Goal: Entertainment & Leisure: Participate in discussion

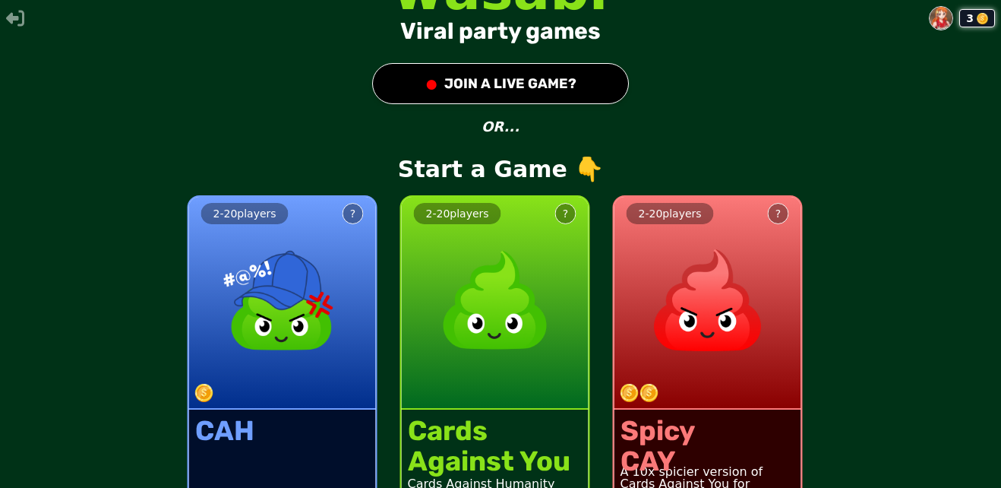
scroll to position [62, 0]
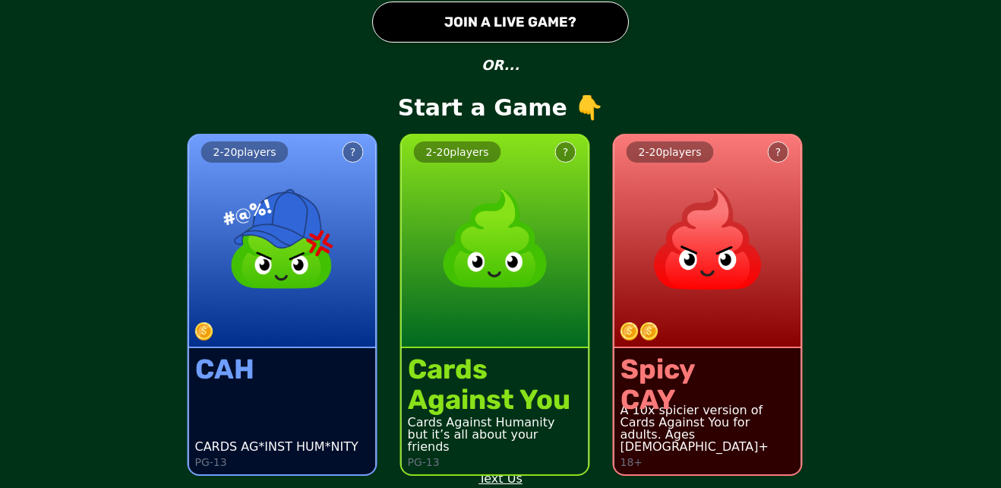
click at [426, 16] on div "●" at bounding box center [432, 21] width 14 height 27
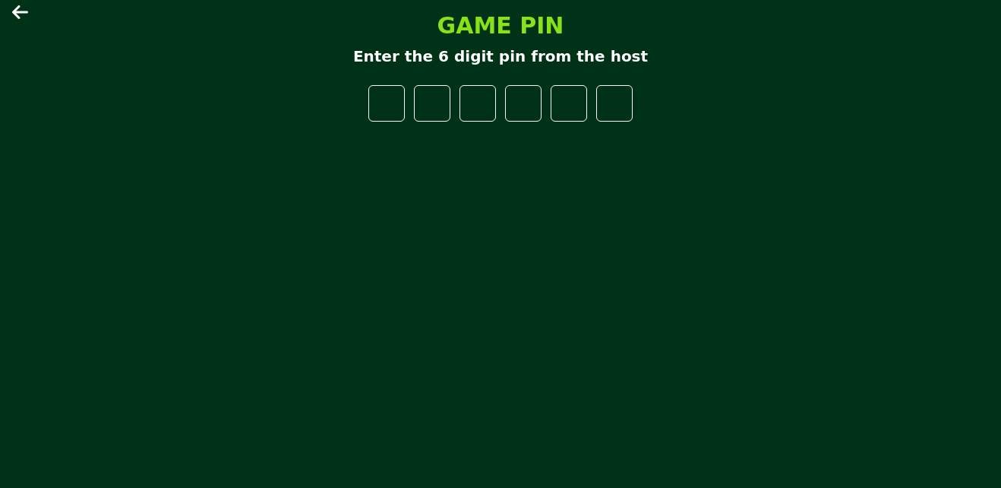
type input "*"
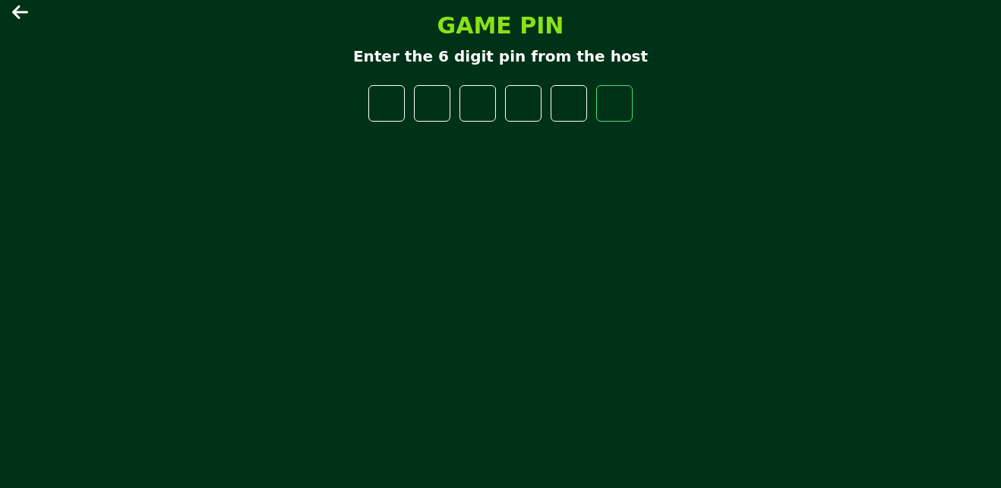
type input "*"
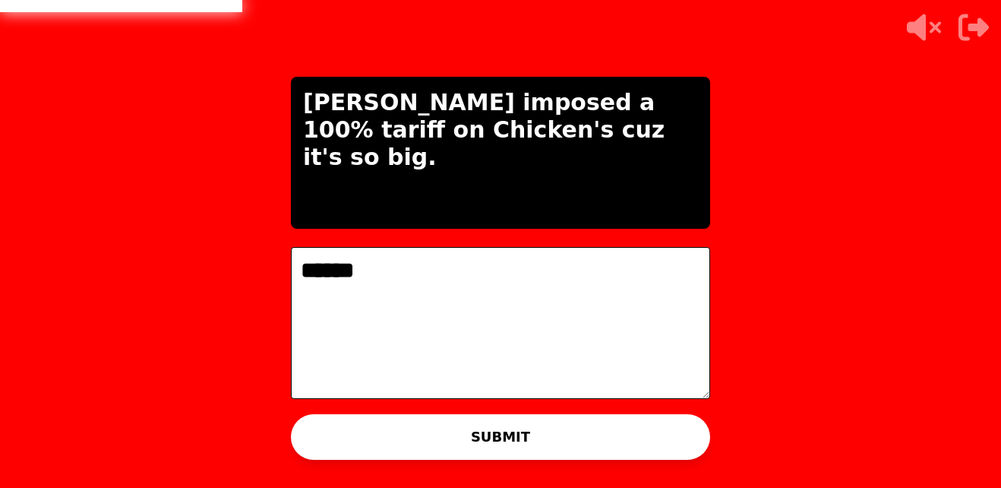
type textarea "******"
click at [445, 428] on button "SUBMIT" at bounding box center [500, 437] width 419 height 46
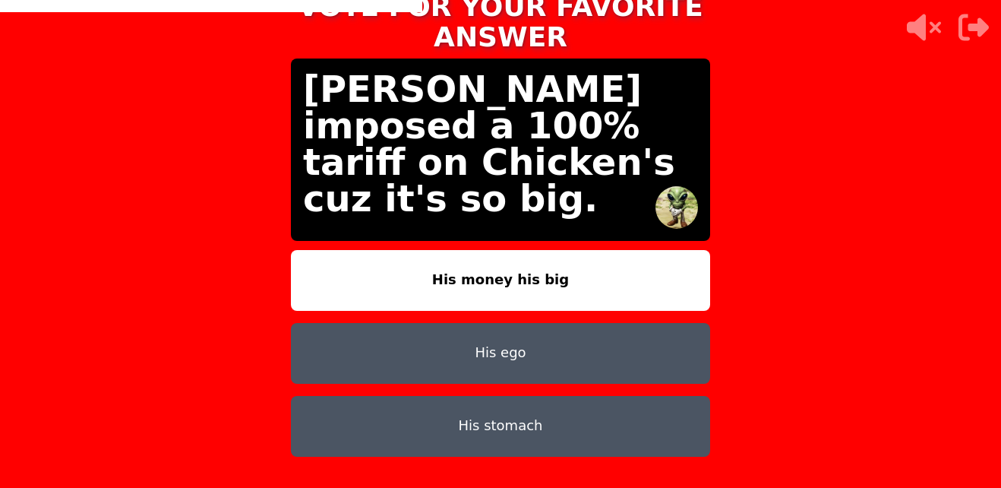
click at [449, 273] on button "His money his big" at bounding box center [500, 280] width 419 height 61
click at [450, 357] on button "His ego" at bounding box center [500, 353] width 419 height 61
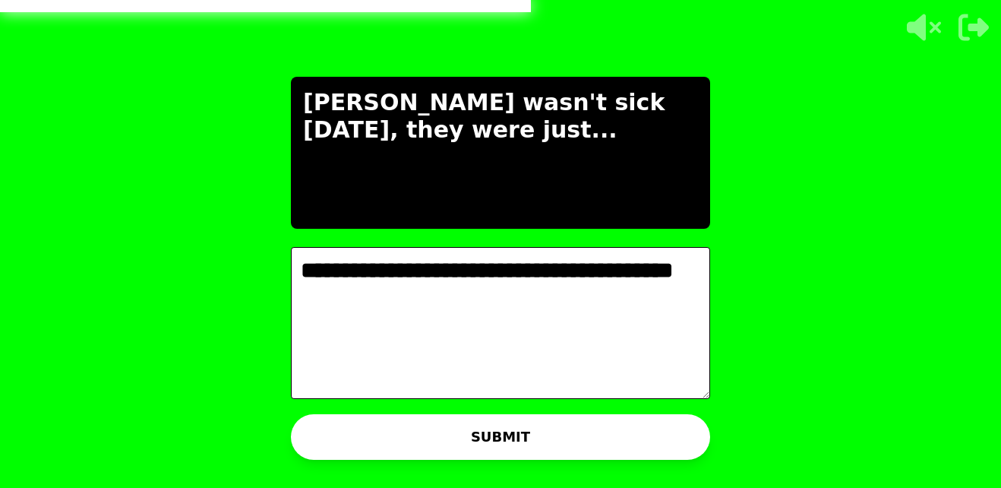
type textarea "**********"
click at [381, 422] on button "SUBMIT" at bounding box center [500, 437] width 419 height 46
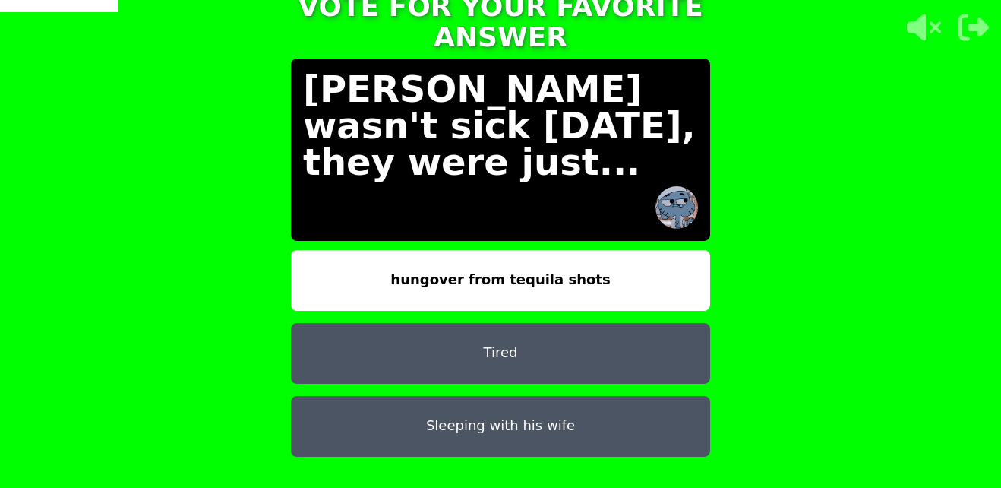
click at [579, 418] on button "Sleeping with his wife" at bounding box center [500, 426] width 419 height 61
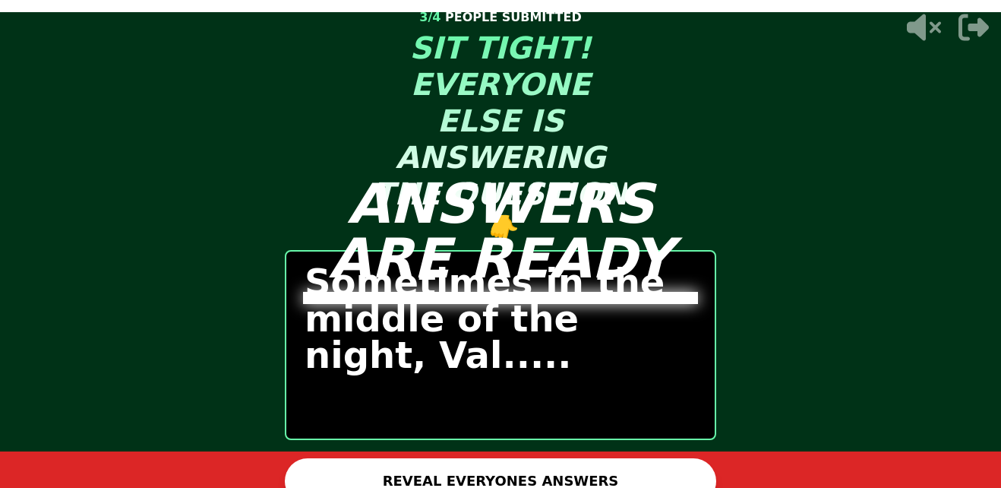
click at [396, 466] on button "REVEAL EVERYONES ANSWERS" at bounding box center [500, 481] width 431 height 46
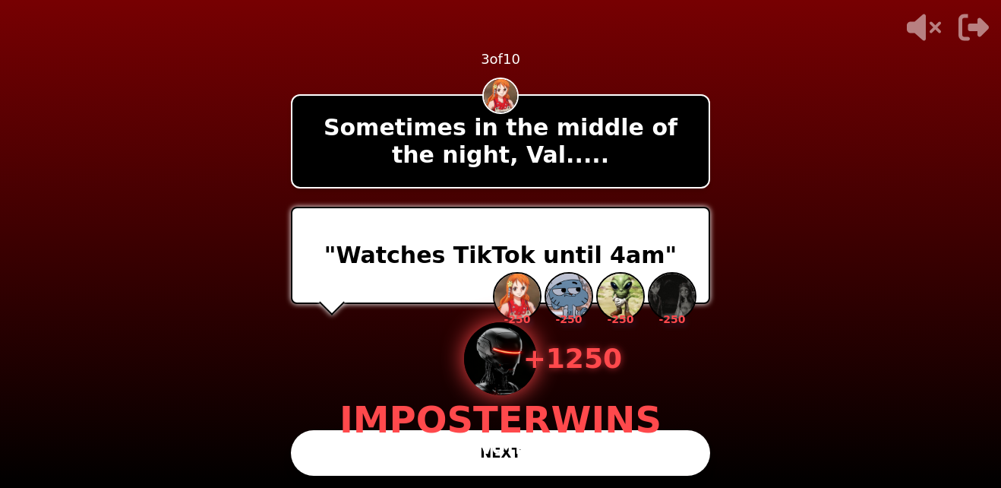
click at [395, 454] on div "+ 1250 IMPOSTER WINS 4 VOTES" at bounding box center [500, 390] width 322 height 137
click at [410, 452] on div "+ 1250 IMPOSTER WINS 4 VOTES" at bounding box center [500, 390] width 322 height 137
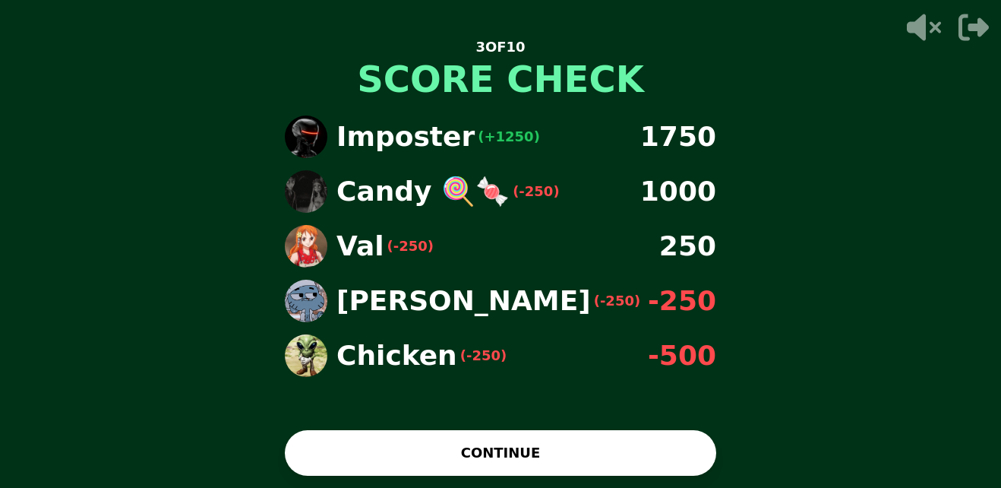
click at [399, 451] on button "CONTINUE" at bounding box center [500, 453] width 431 height 46
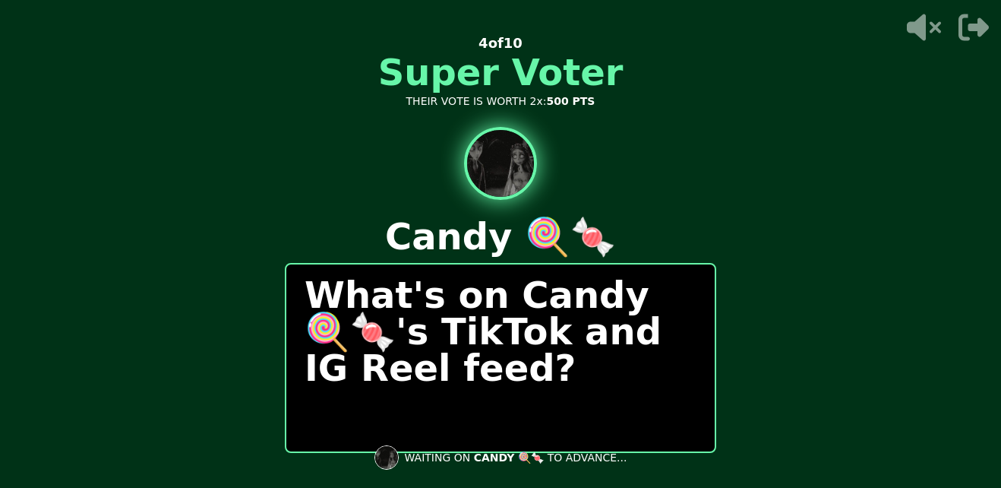
drag, startPoint x: 444, startPoint y: 360, endPoint x: 459, endPoint y: 412, distance: 54.1
click at [459, 412] on div "What's on Candy 🍭🍬's TikTok and IG Reel feed?" at bounding box center [500, 358] width 431 height 190
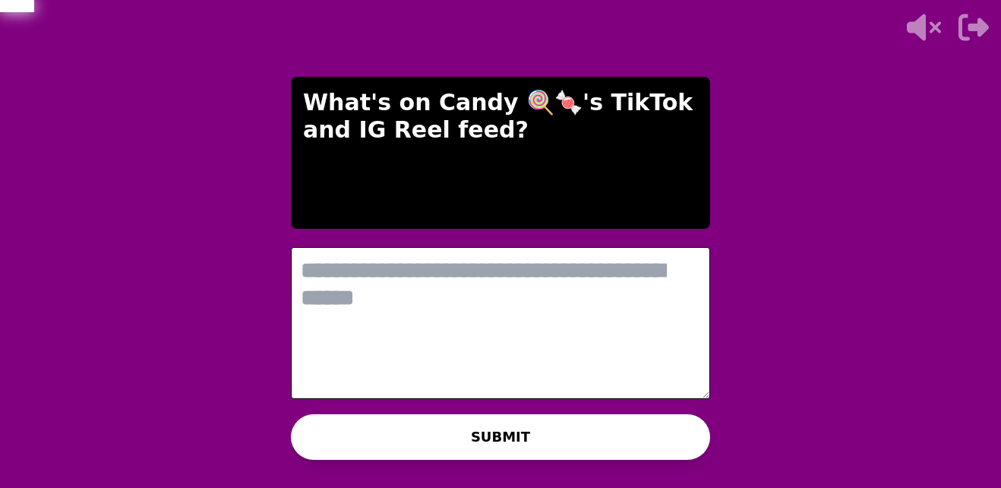
click at [384, 300] on textarea at bounding box center [500, 323] width 419 height 152
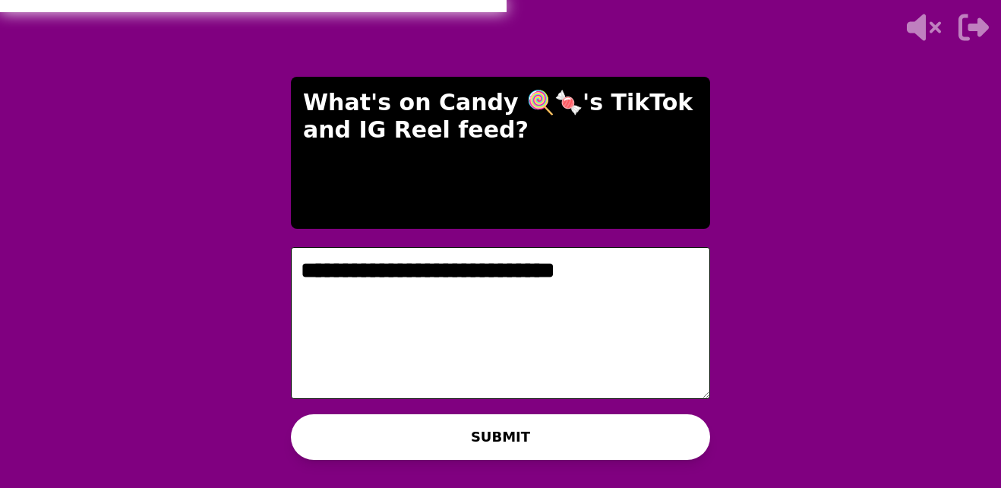
type textarea "**********"
click at [406, 441] on div "WAITING ON CANDY 🍭🍬 TO ADVANCE..." at bounding box center [500, 457] width 277 height 36
click at [431, 434] on button "SUBMIT" at bounding box center [500, 437] width 419 height 46
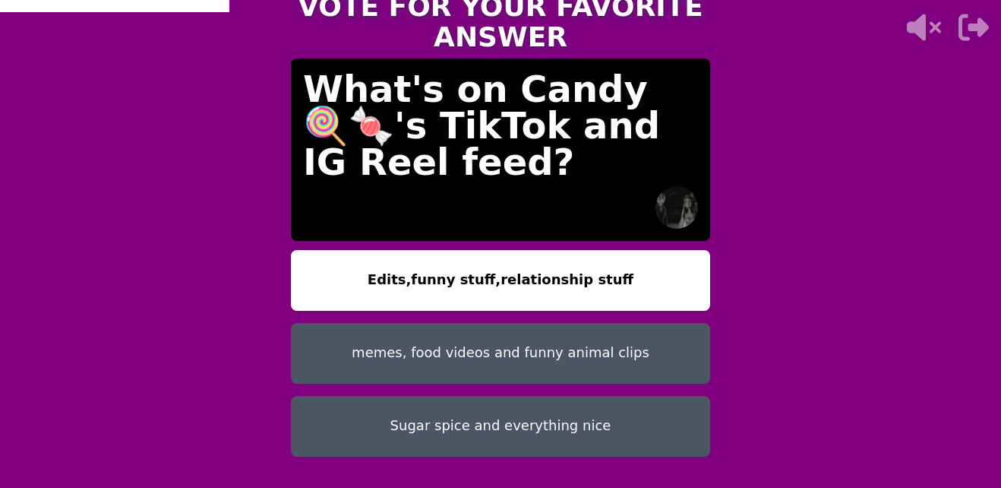
click at [356, 341] on button "memes, food videos and funny animal clips" at bounding box center [500, 353] width 419 height 61
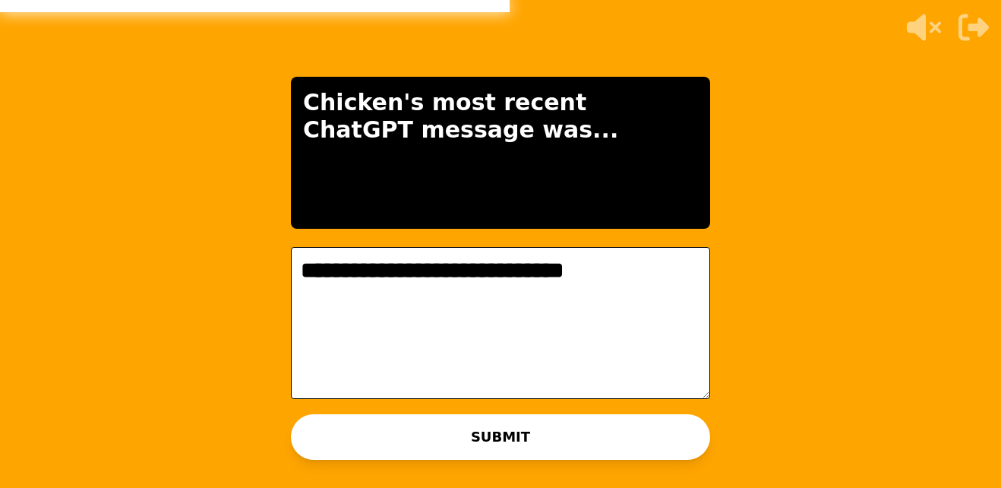
type textarea "**********"
click at [368, 447] on button "SUBMIT" at bounding box center [500, 437] width 419 height 46
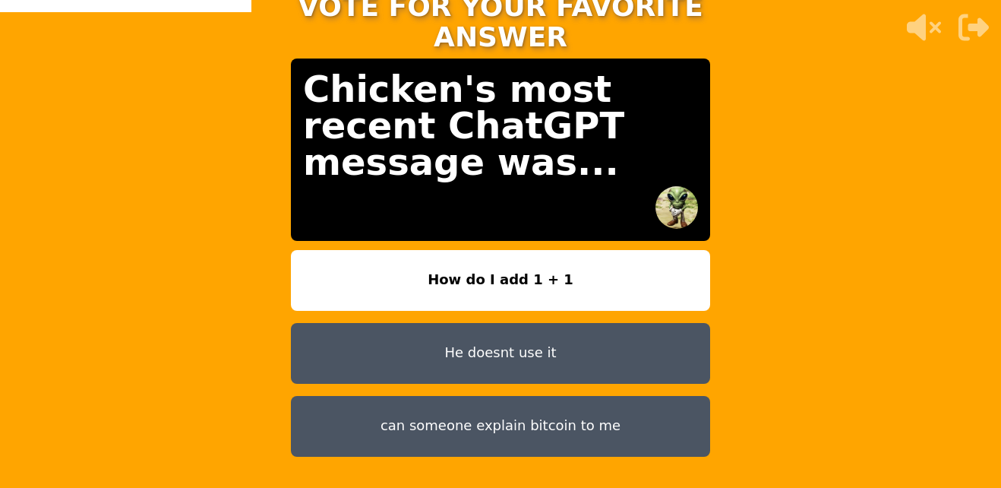
click at [396, 324] on button "He doesnt use it" at bounding box center [500, 353] width 419 height 61
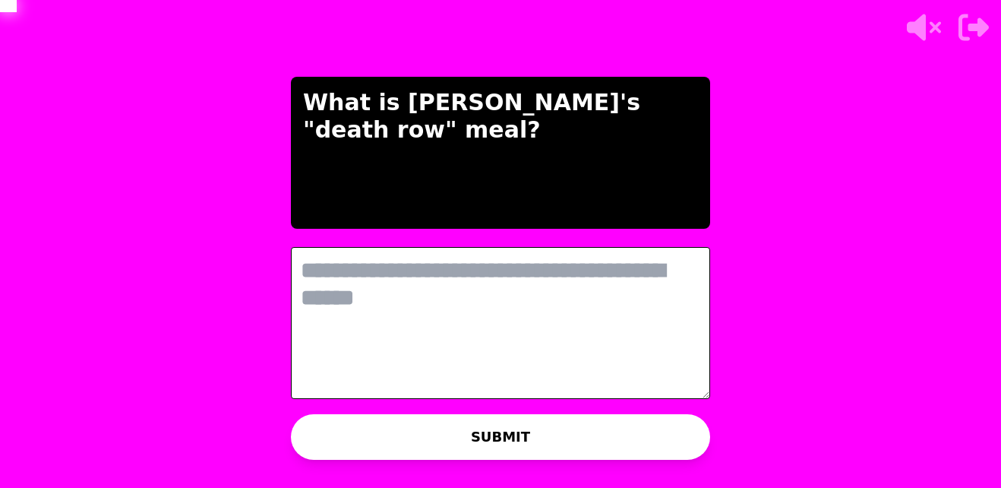
click at [587, 372] on textarea at bounding box center [500, 323] width 419 height 152
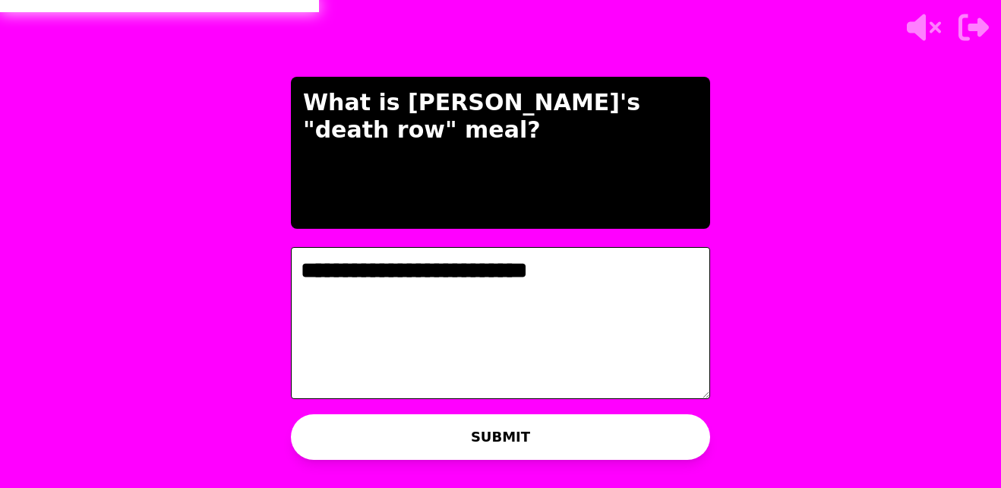
type textarea "**********"
click at [636, 439] on button "SUBMIT" at bounding box center [500, 437] width 419 height 46
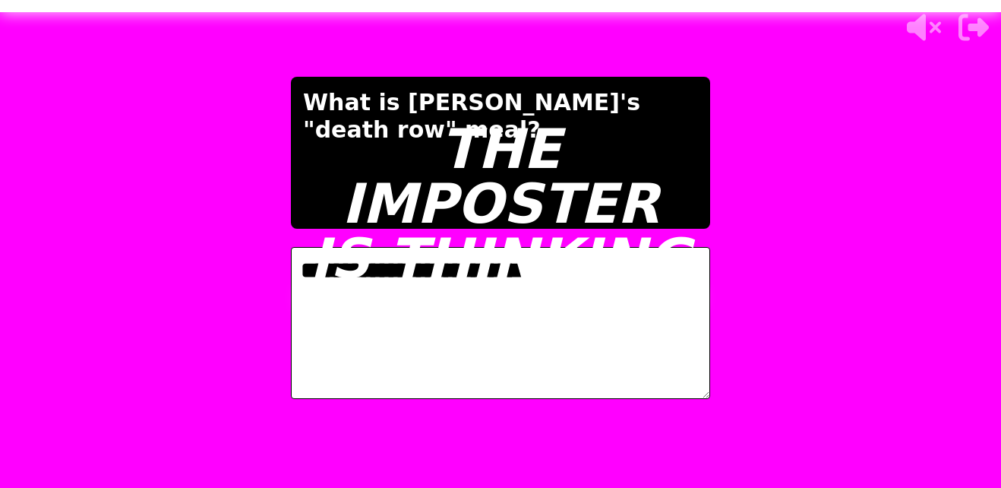
click at [535, 128] on div "THE IMPOSTER IS THINKING" at bounding box center [500, 204] width 395 height 164
click at [600, 251] on div "THE IMPOSTER IS THINKING" at bounding box center [500, 204] width 395 height 164
click at [312, 137] on div "THE IMPOSTER IS THINKING" at bounding box center [500, 204] width 395 height 164
click at [418, 256] on div "THE IMPOSTER IS THINKING" at bounding box center [500, 204] width 395 height 164
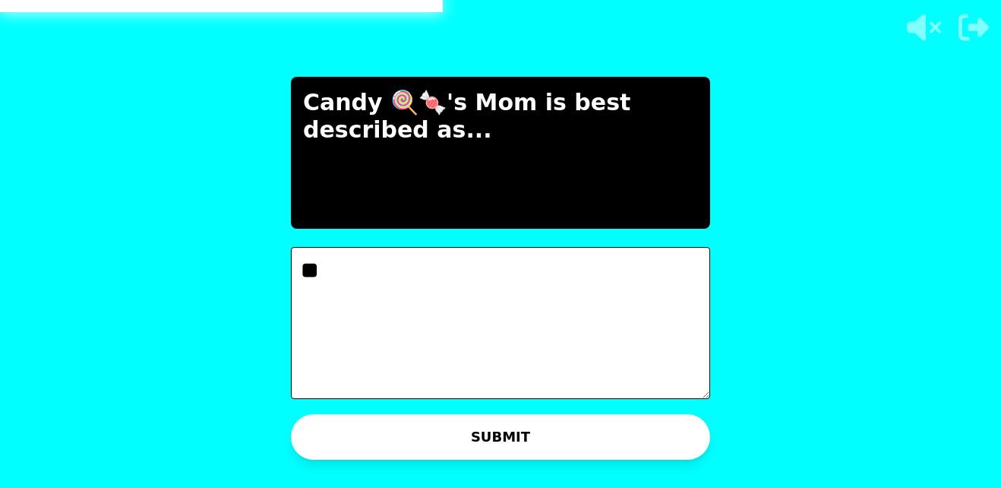
type textarea "*"
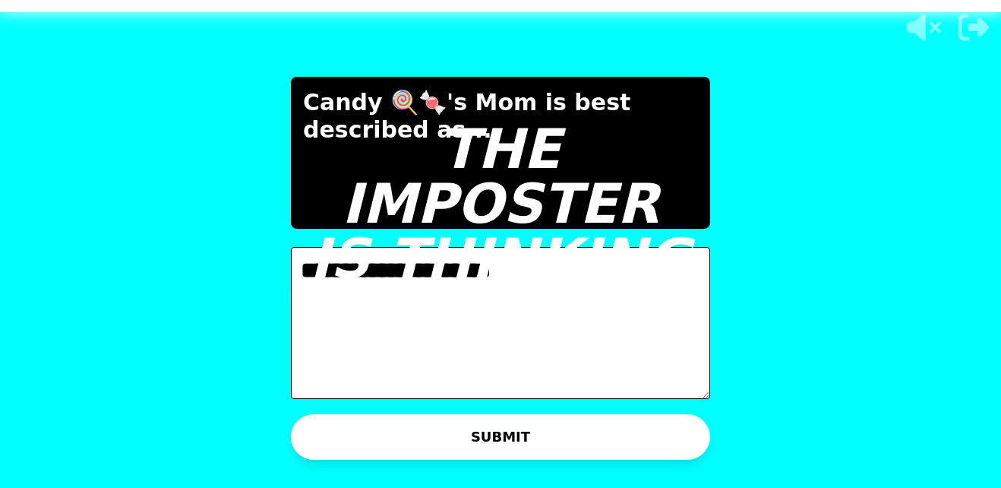
type textarea "**********"
click at [433, 362] on div "THE IMPOSTER IS THINKING THINKING LIKE A HUMAN..." at bounding box center [501, 244] width 456 height 488
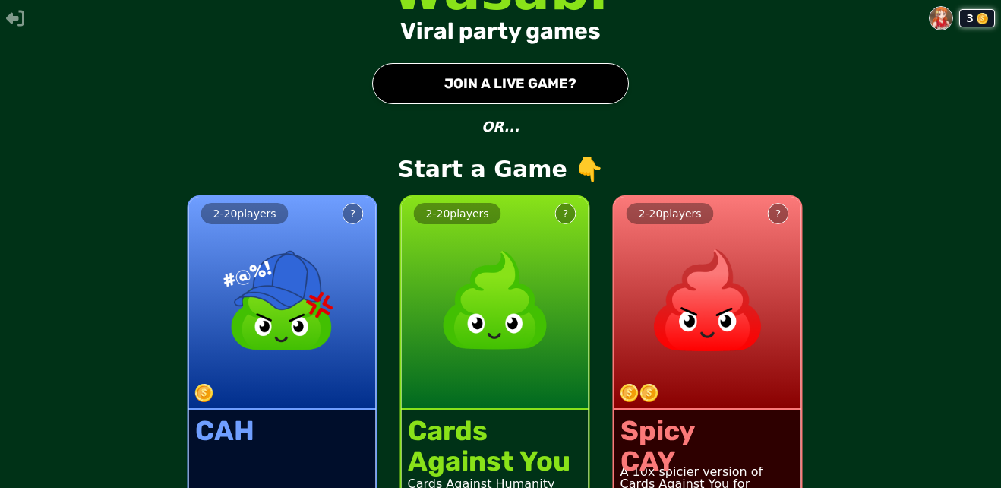
click at [498, 71] on button "● JOIN A LIVE GAME?" at bounding box center [500, 83] width 257 height 41
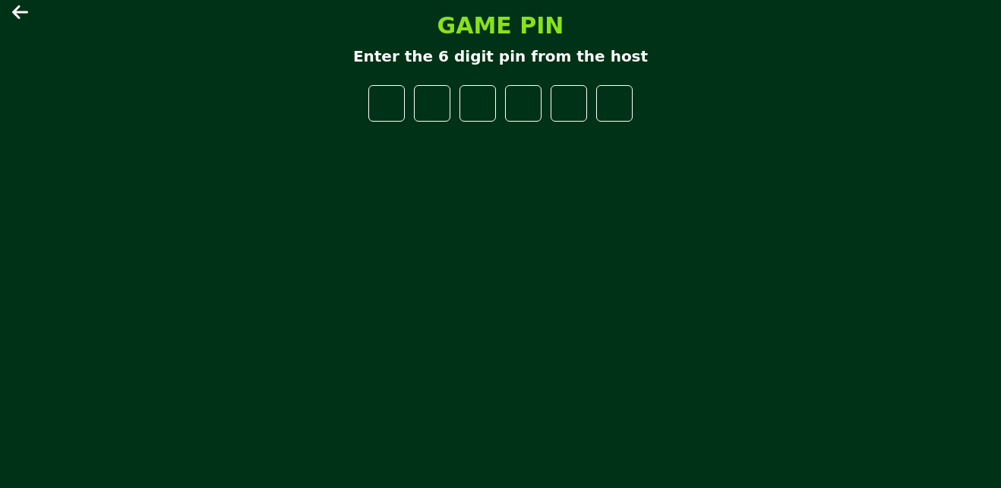
type input "*"
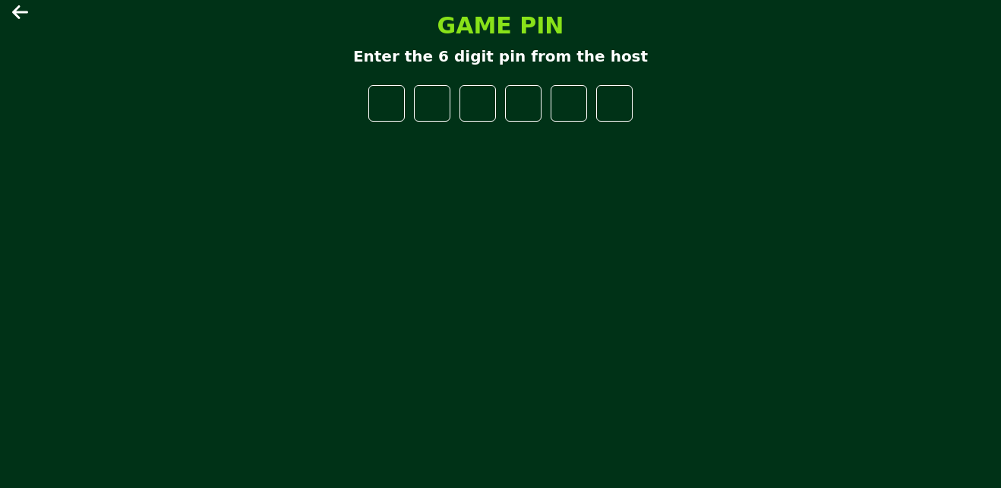
click at [712, 216] on div "GAME PIN Enter the 6 digit pin from the host * * * * * *" at bounding box center [501, 244] width 456 height 488
type input "*"
click at [621, 107] on input "*" at bounding box center [614, 103] width 36 height 36
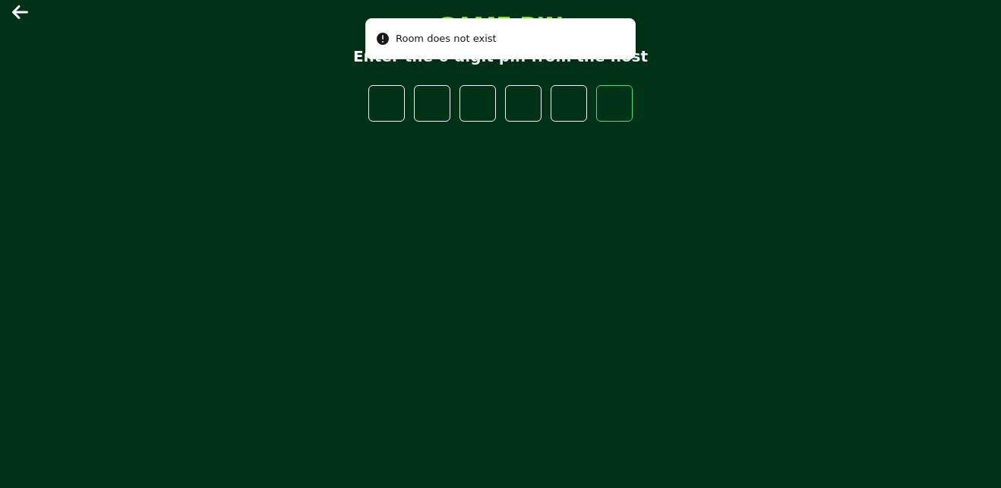
type input "*"
click at [624, 96] on input "*" at bounding box center [614, 103] width 36 height 36
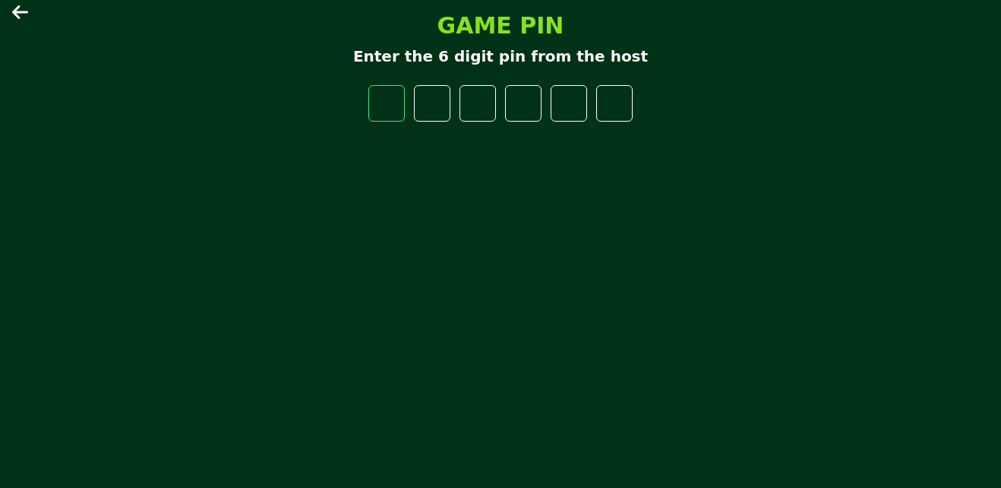
type input "*"
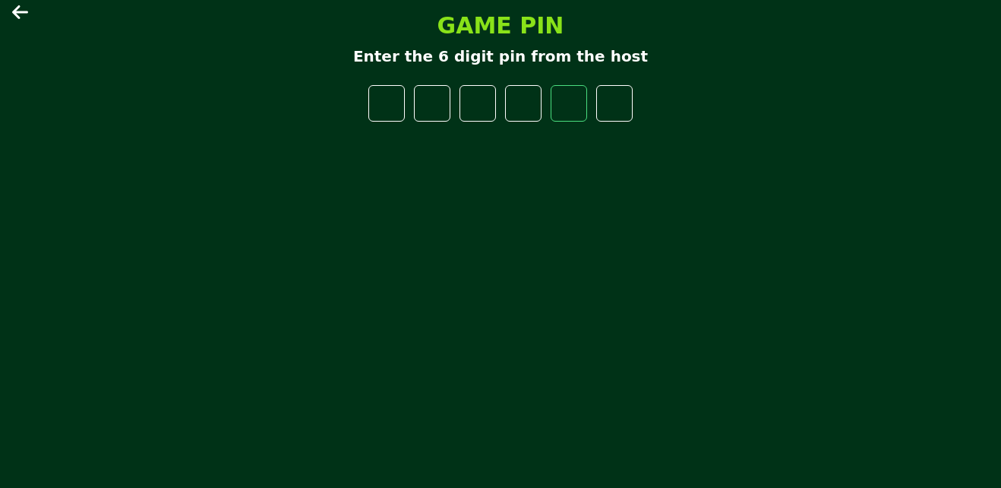
type input "*"
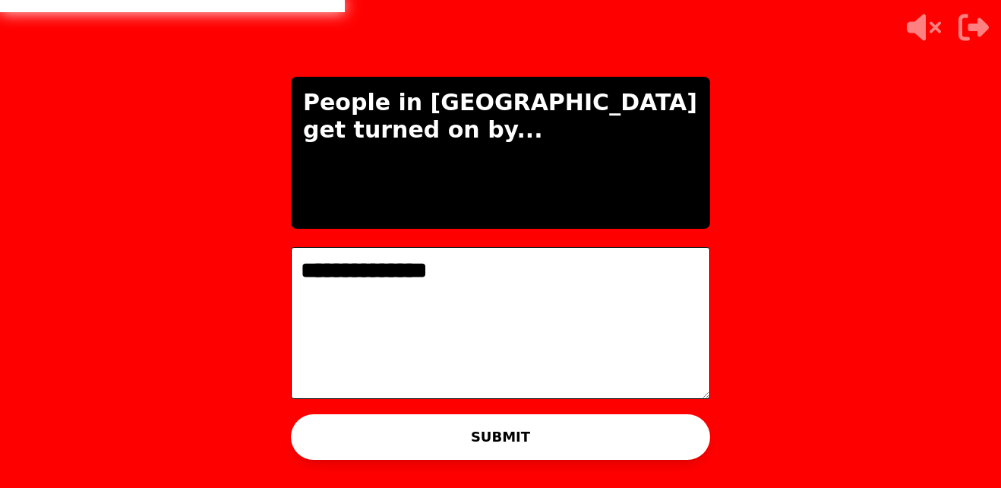
type textarea "**********"
click at [665, 428] on button "SUBMIT" at bounding box center [500, 437] width 419 height 46
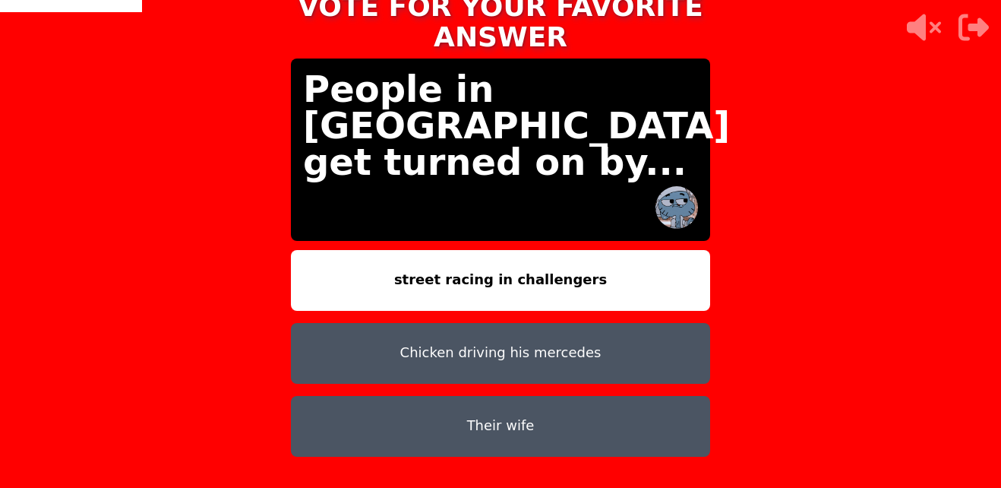
click at [581, 396] on button "Their wife" at bounding box center [500, 426] width 419 height 61
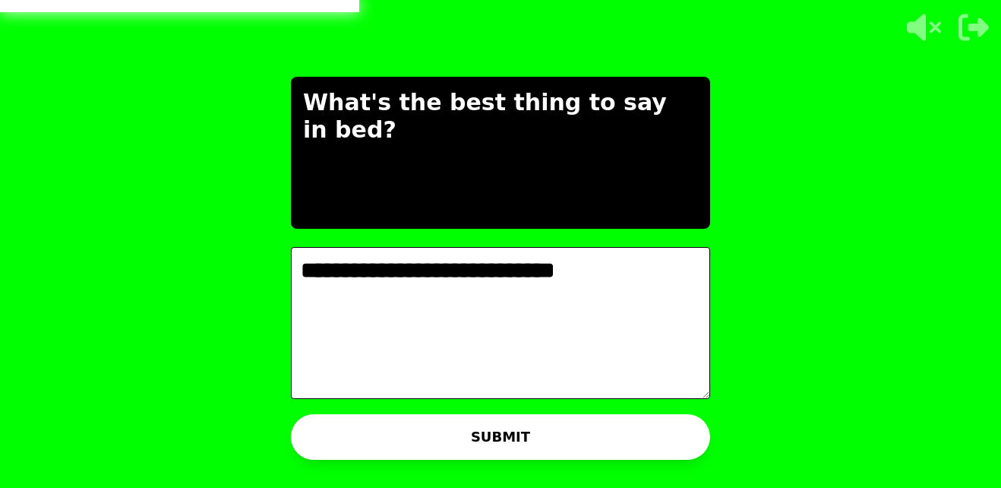
type textarea "**********"
click at [634, 441] on button "SUBMIT" at bounding box center [500, 437] width 419 height 46
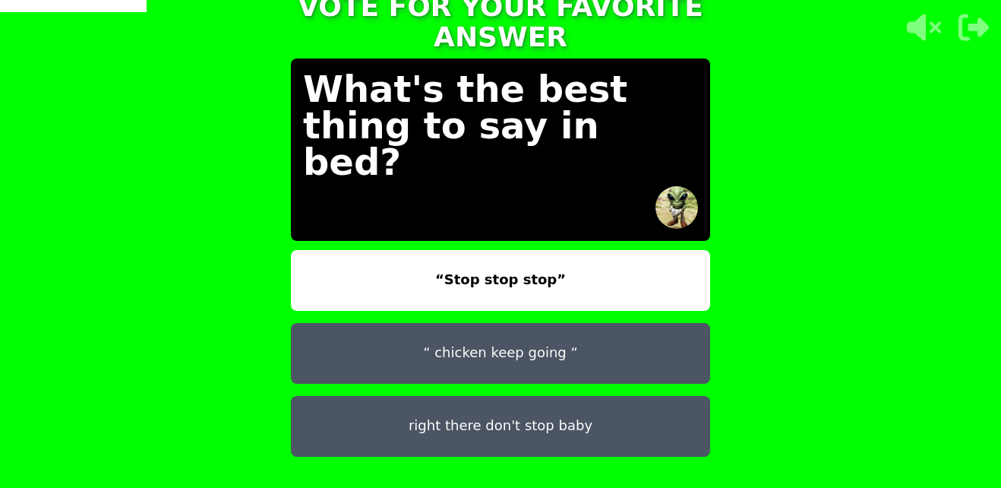
click at [598, 350] on button "“ chicken keep going “" at bounding box center [500, 353] width 419 height 61
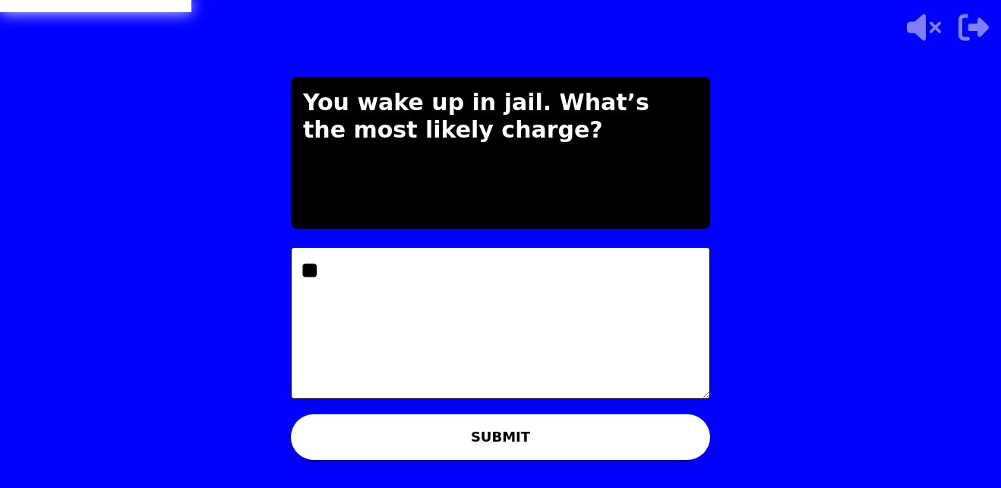
type textarea "*"
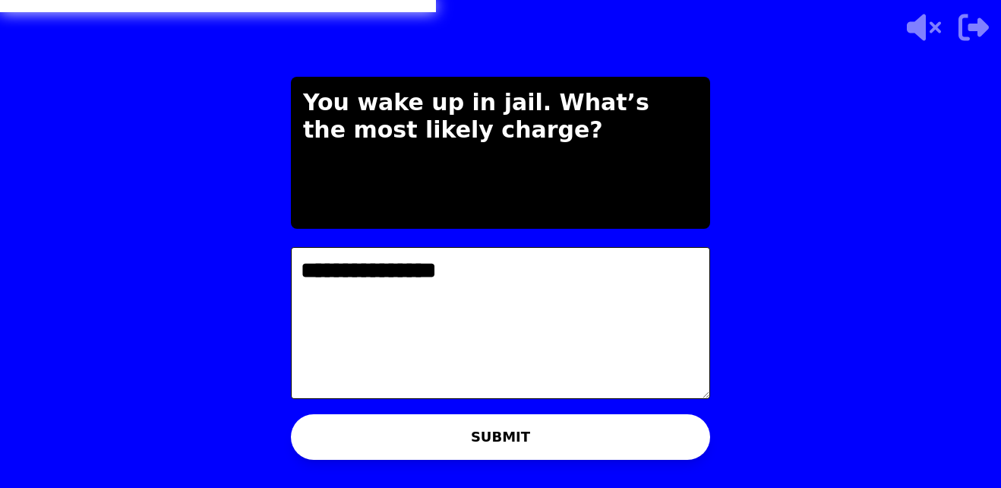
type textarea "**********"
click at [629, 437] on button "SUBMIT" at bounding box center [500, 437] width 419 height 46
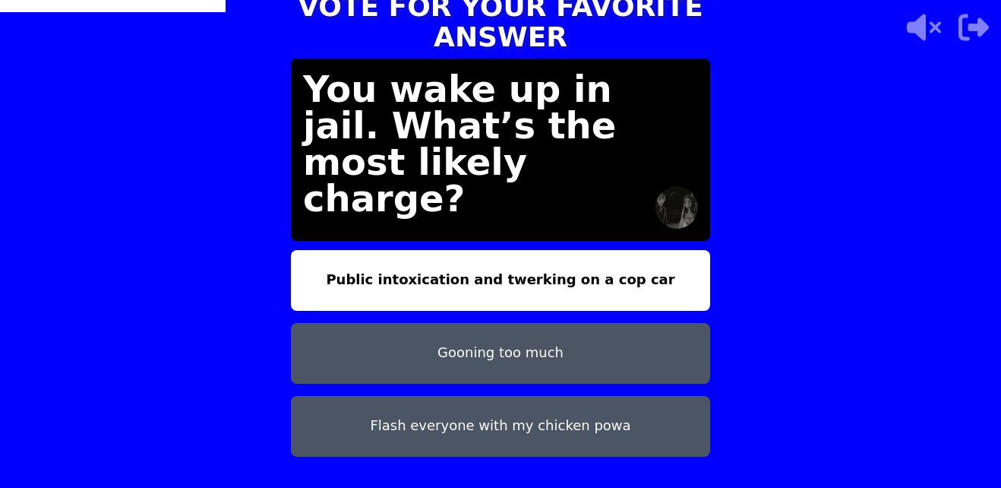
click at [646, 327] on button "Gooning too much" at bounding box center [500, 353] width 419 height 61
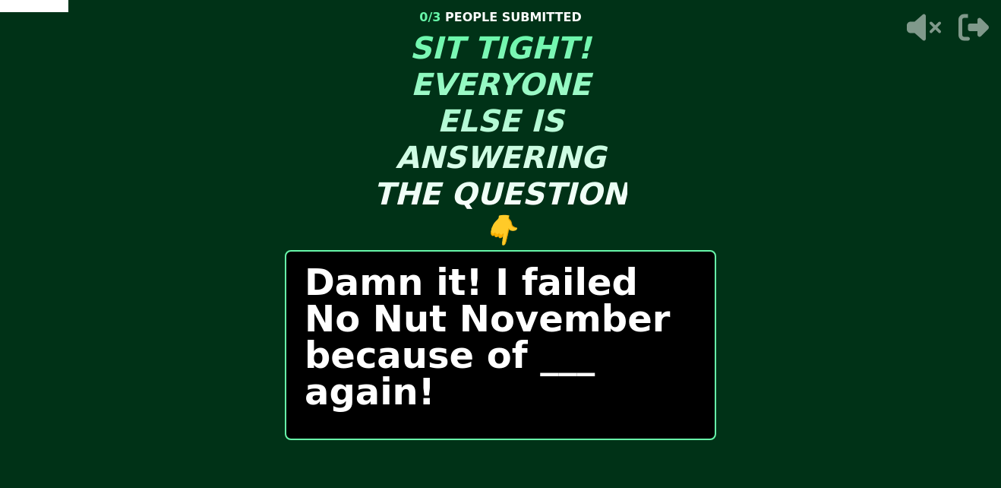
drag, startPoint x: 618, startPoint y: 476, endPoint x: 147, endPoint y: 120, distance: 590.4
drag, startPoint x: 147, startPoint y: 120, endPoint x: 181, endPoint y: 100, distance: 38.8
click at [181, 100] on video at bounding box center [500, 244] width 1001 height 488
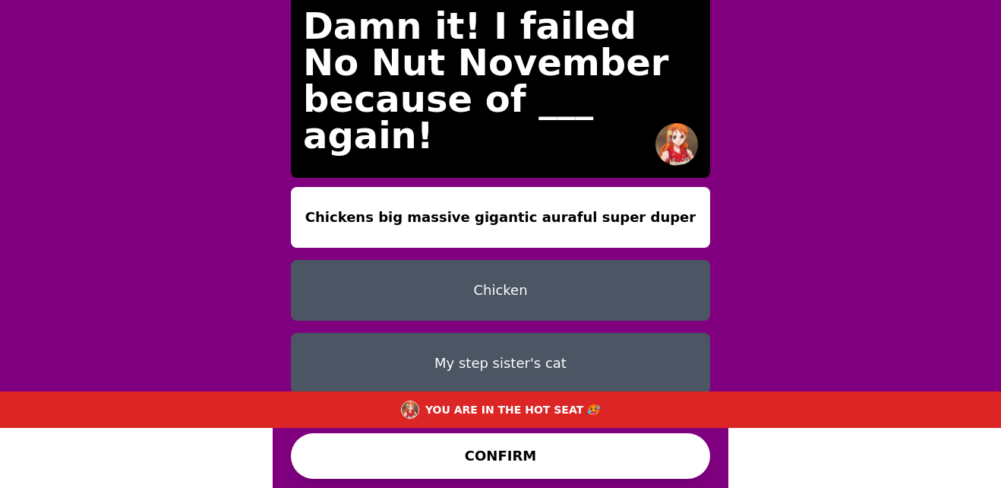
scroll to position [12, 0]
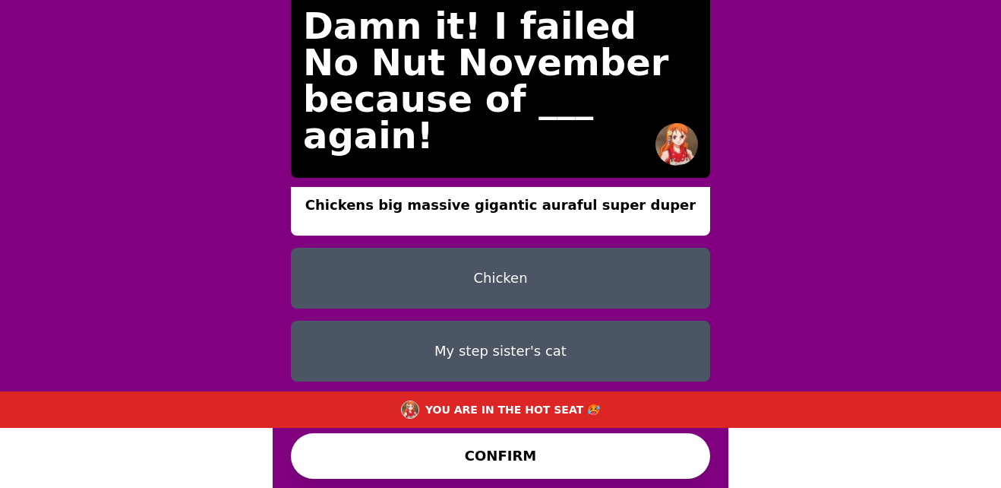
click at [428, 249] on button "Chicken" at bounding box center [500, 278] width 419 height 61
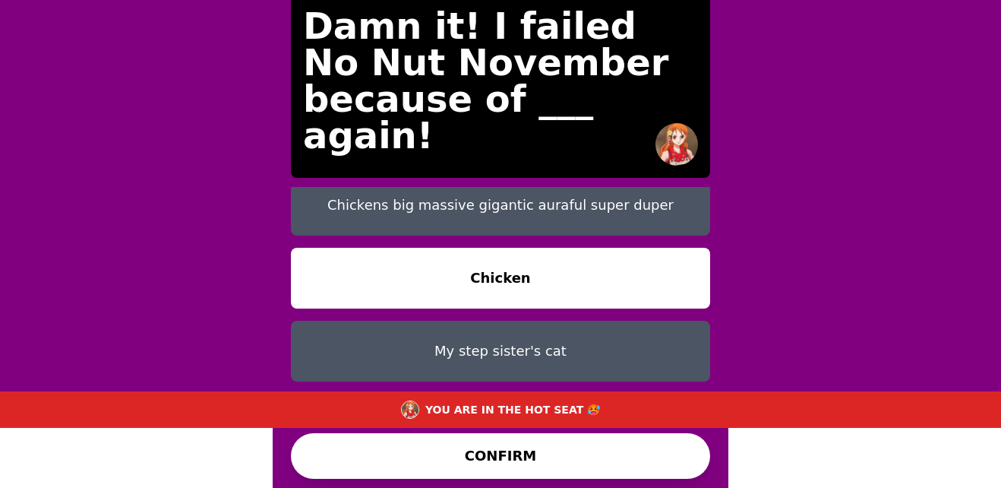
drag, startPoint x: 409, startPoint y: 172, endPoint x: 390, endPoint y: 189, distance: 25.3
click at [390, 189] on button "Chickens big massive gigantic auraful super duper" at bounding box center [500, 205] width 419 height 61
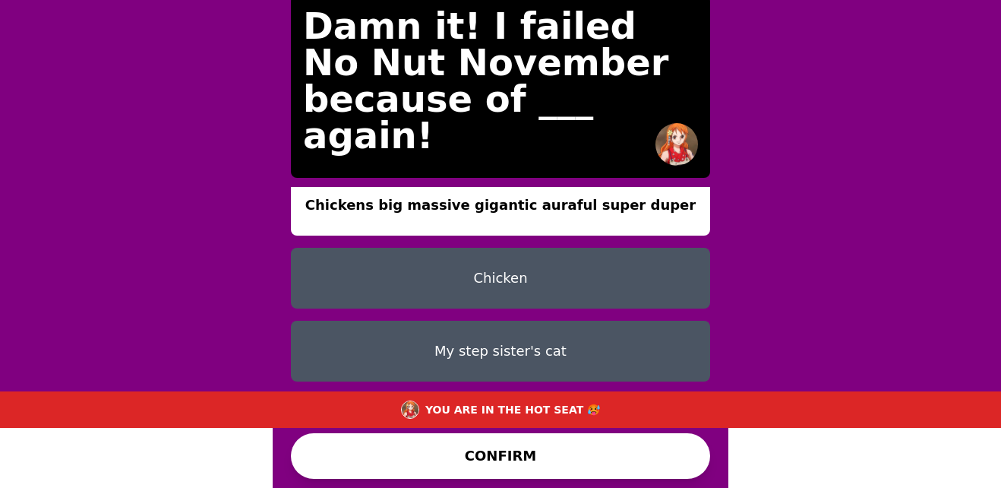
click at [396, 473] on button "CONFIRM" at bounding box center [500, 456] width 419 height 46
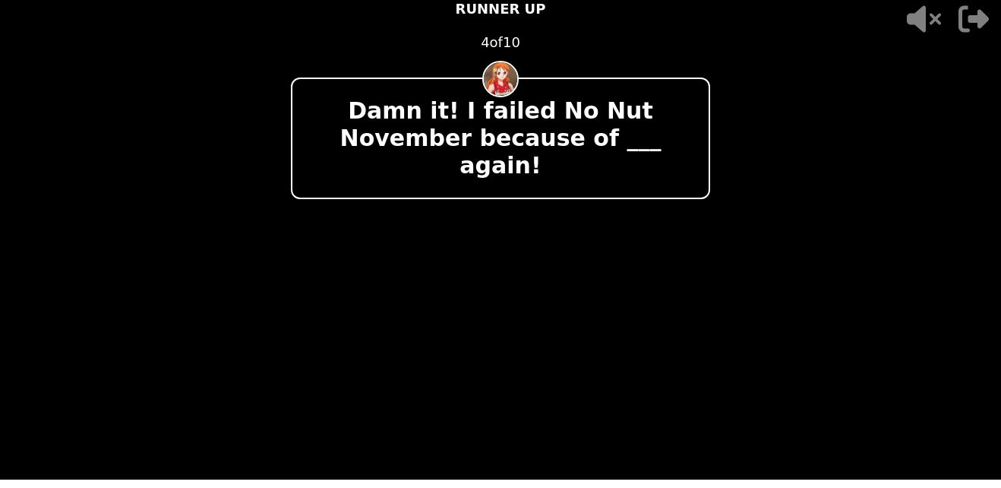
scroll to position [0, 0]
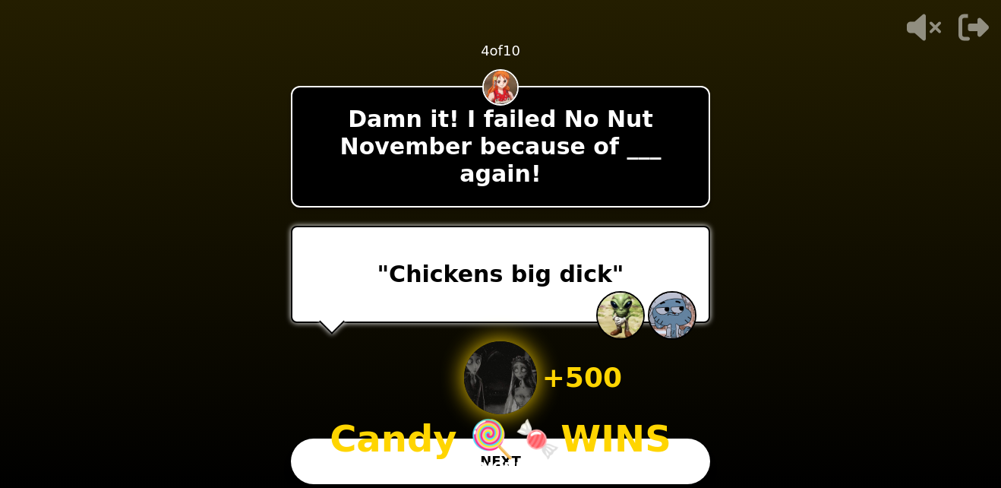
click at [625, 453] on div "+ 500 Candy 🍭🍬 WINS 2 VOTES" at bounding box center [501, 409] width 342 height 137
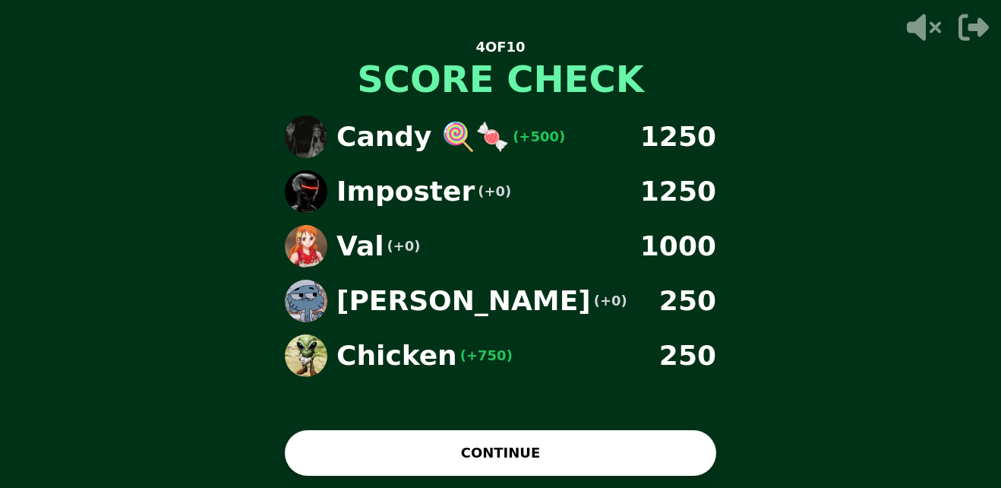
drag, startPoint x: 376, startPoint y: 461, endPoint x: 342, endPoint y: 446, distance: 37.4
click at [342, 446] on button "CONTINUE" at bounding box center [500, 453] width 431 height 46
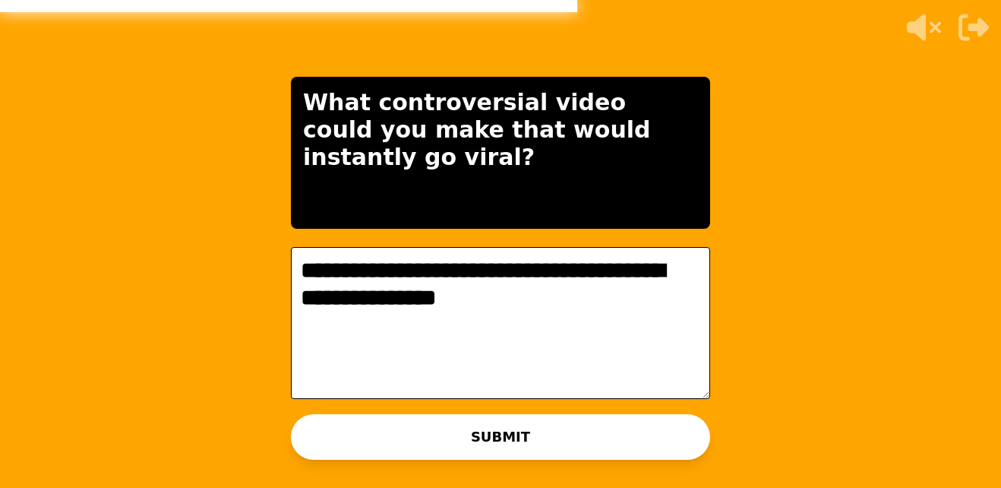
type textarea "**********"
click at [342, 446] on button "SUBMIT" at bounding box center [500, 437] width 419 height 46
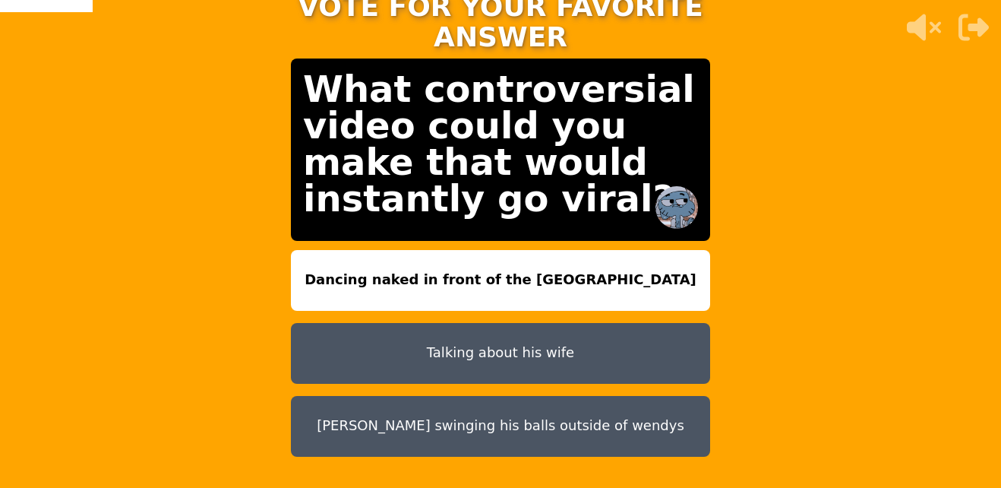
click at [458, 349] on button "Talking about his wife" at bounding box center [500, 353] width 419 height 61
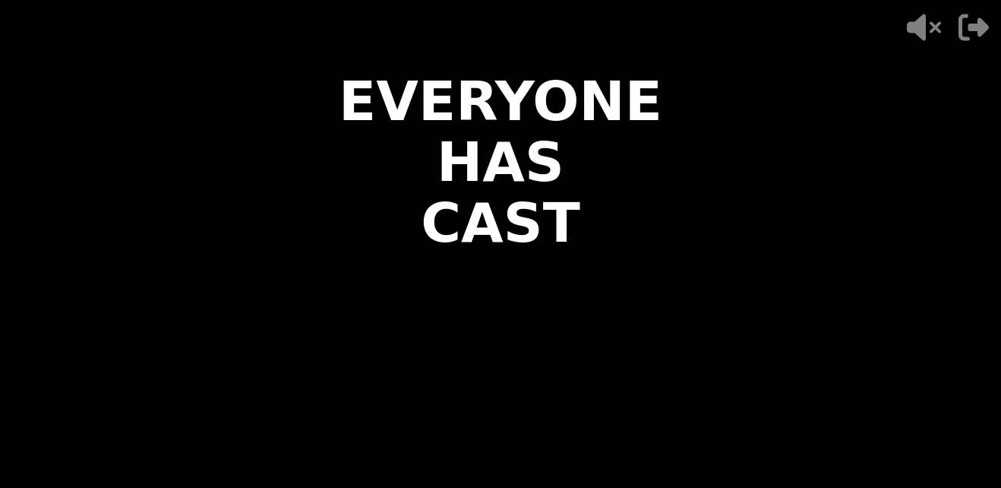
drag, startPoint x: 735, startPoint y: 412, endPoint x: 627, endPoint y: 306, distance: 152.0
click at [627, 306] on video at bounding box center [500, 244] width 1001 height 488
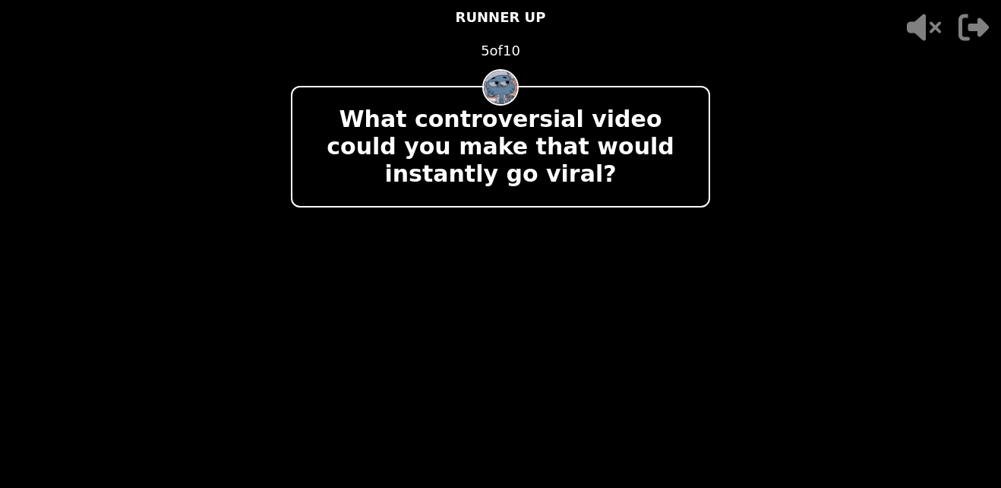
drag, startPoint x: 428, startPoint y: 245, endPoint x: 360, endPoint y: 252, distance: 68.7
click at [360, 252] on div at bounding box center [500, 274] width 419 height 97
drag, startPoint x: 322, startPoint y: 252, endPoint x: 264, endPoint y: 246, distance: 58.8
click at [264, 246] on video at bounding box center [500, 244] width 1001 height 488
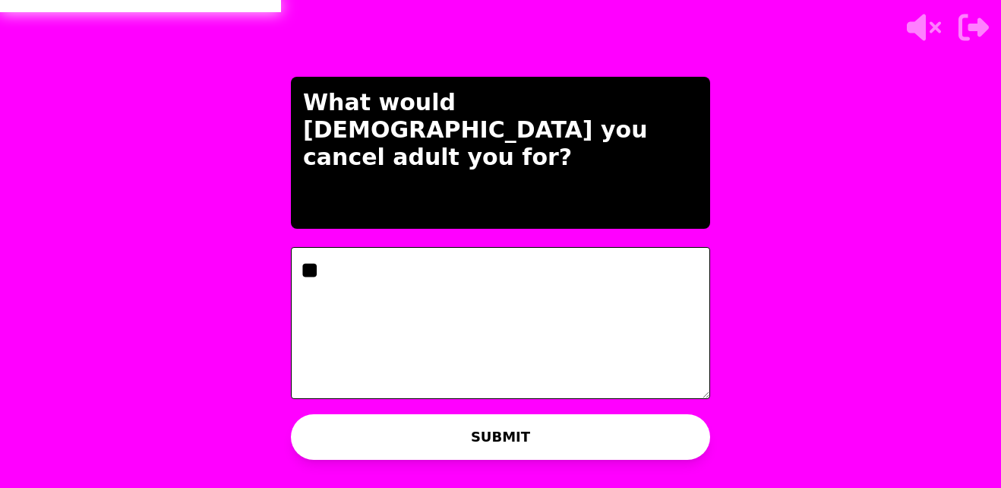
type textarea "*"
type textarea "**********"
click at [356, 432] on button "SUBMIT" at bounding box center [500, 437] width 419 height 46
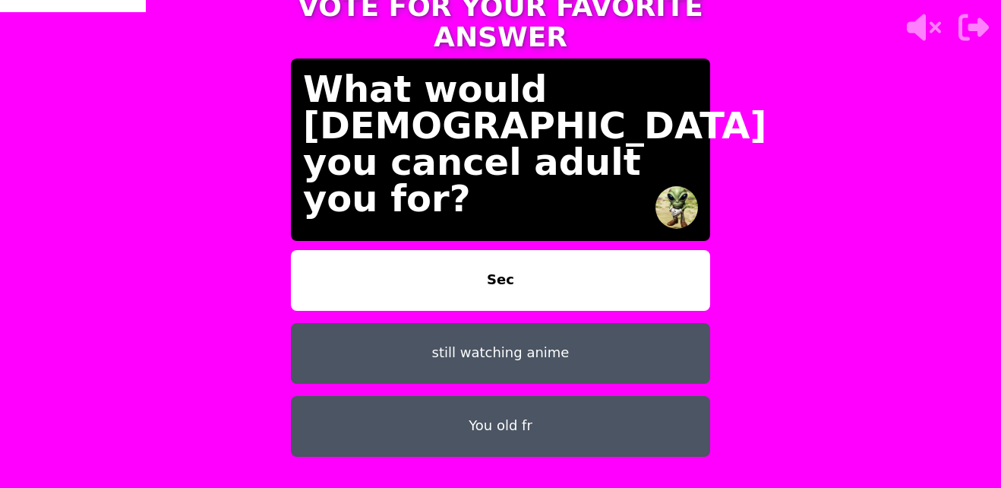
click at [395, 337] on button "still watching anime" at bounding box center [500, 353] width 419 height 61
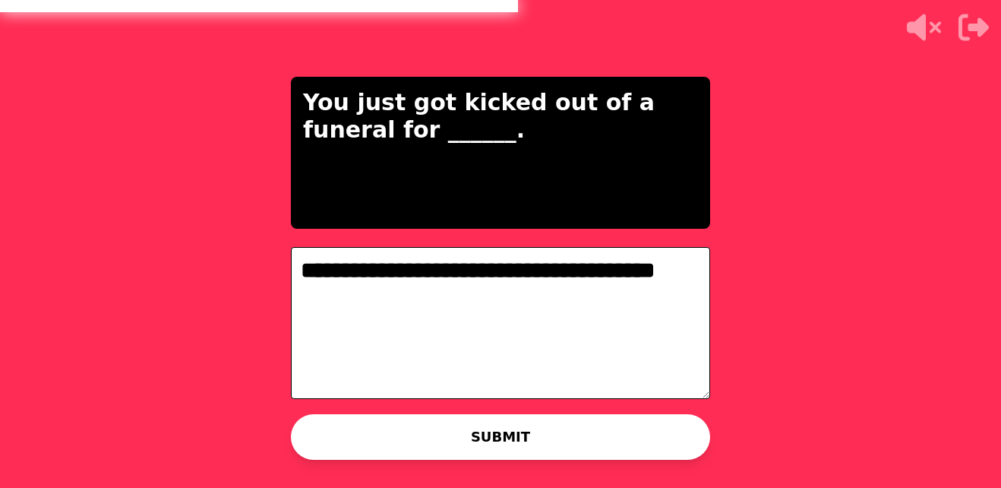
type textarea "**********"
click at [396, 428] on button "SUBMIT" at bounding box center [500, 437] width 419 height 46
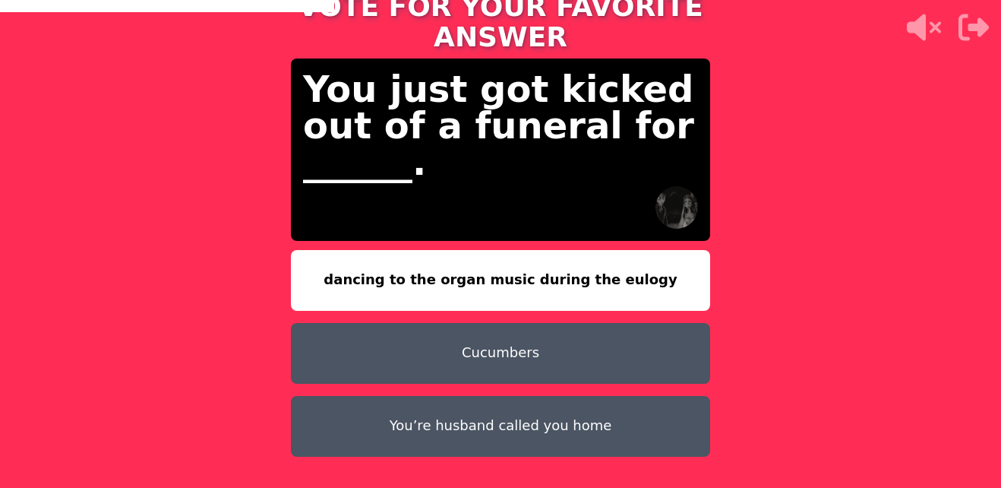
click at [388, 411] on button "You’re husband called you home" at bounding box center [500, 426] width 419 height 61
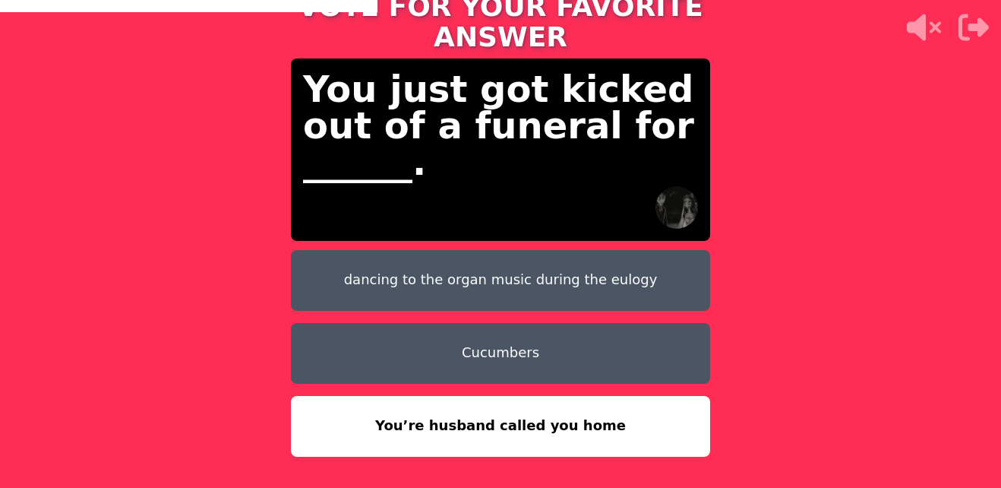
click at [318, 330] on button "Cucumbers" at bounding box center [500, 353] width 419 height 61
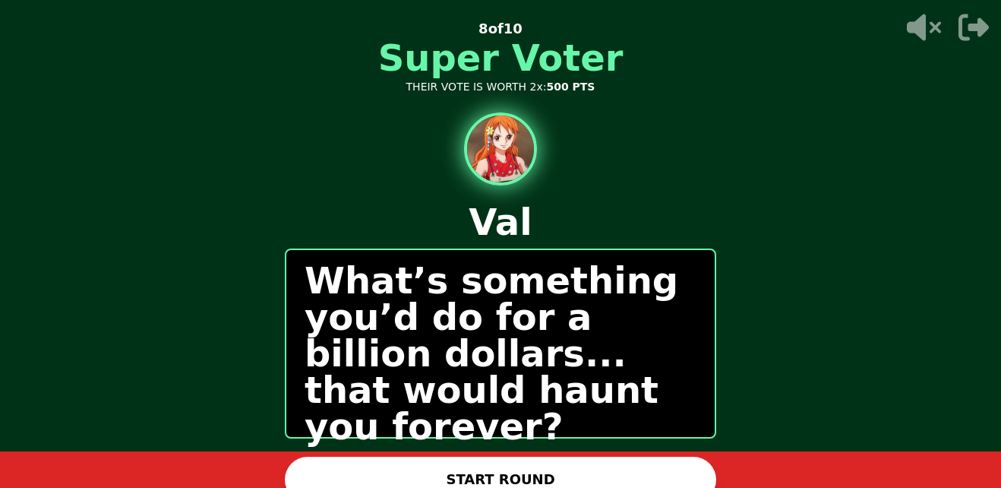
click at [277, 90] on video at bounding box center [500, 244] width 1001 height 488
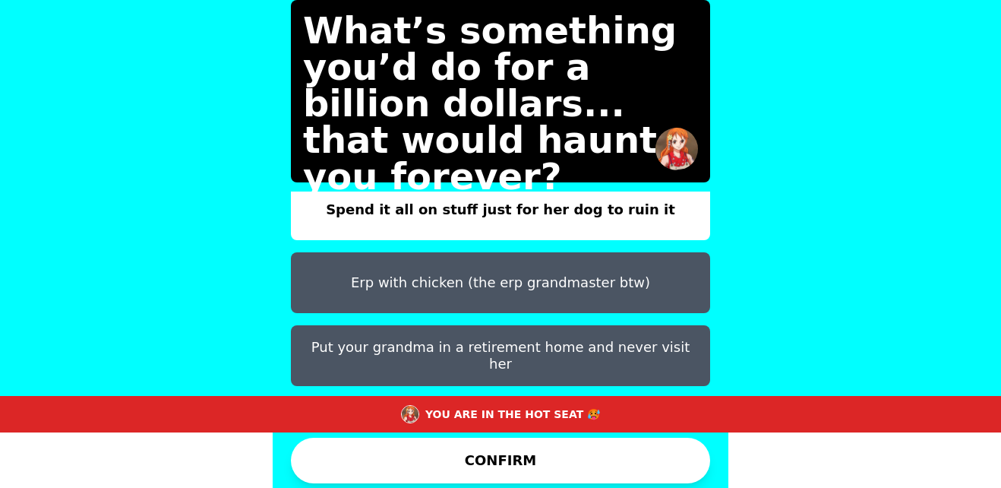
scroll to position [60, 0]
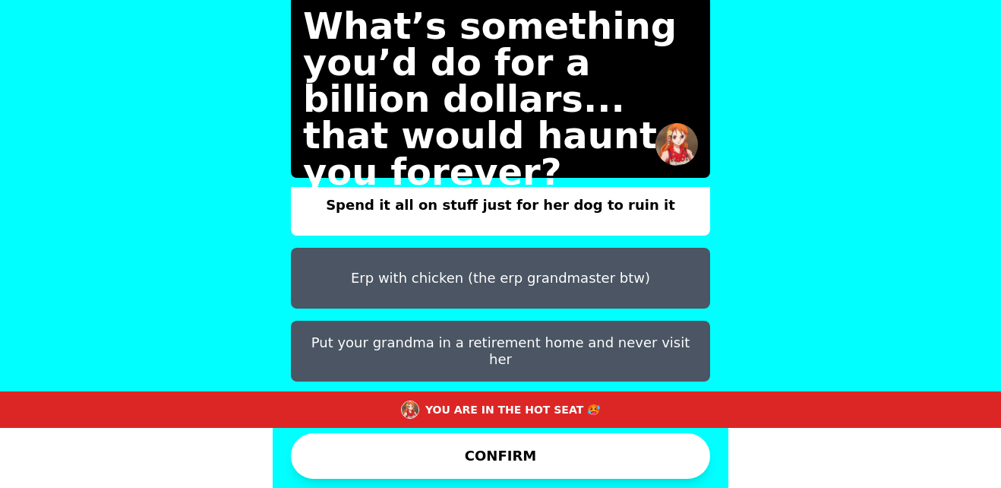
click at [377, 448] on button "CONFIRM" at bounding box center [500, 456] width 419 height 46
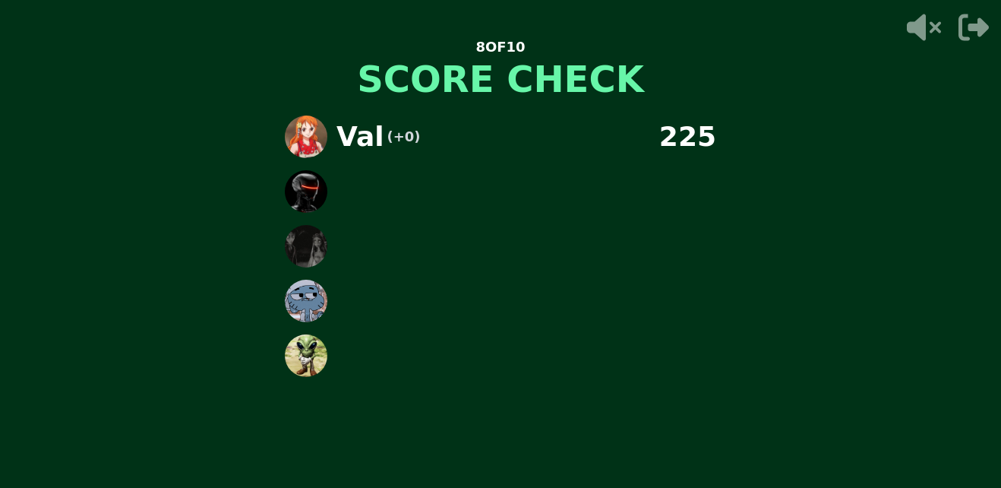
scroll to position [0, 0]
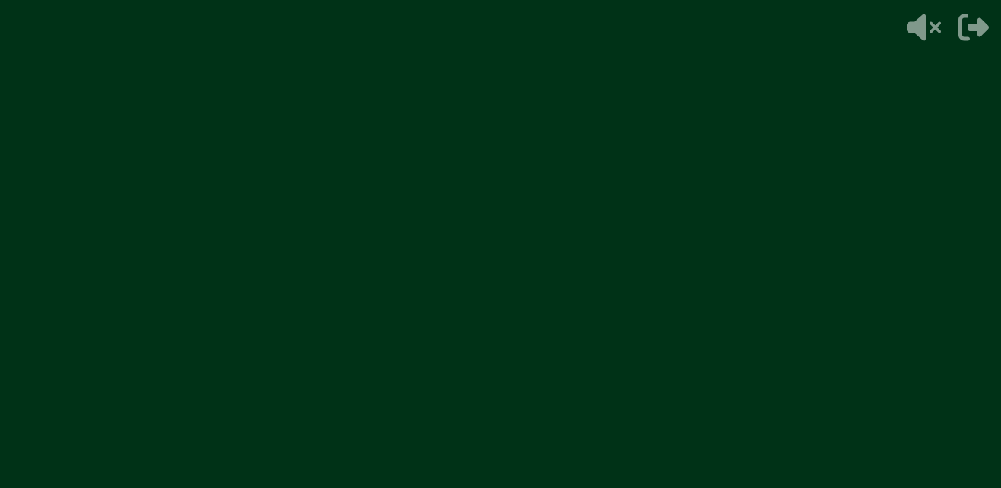
click at [377, 448] on video at bounding box center [500, 244] width 1001 height 488
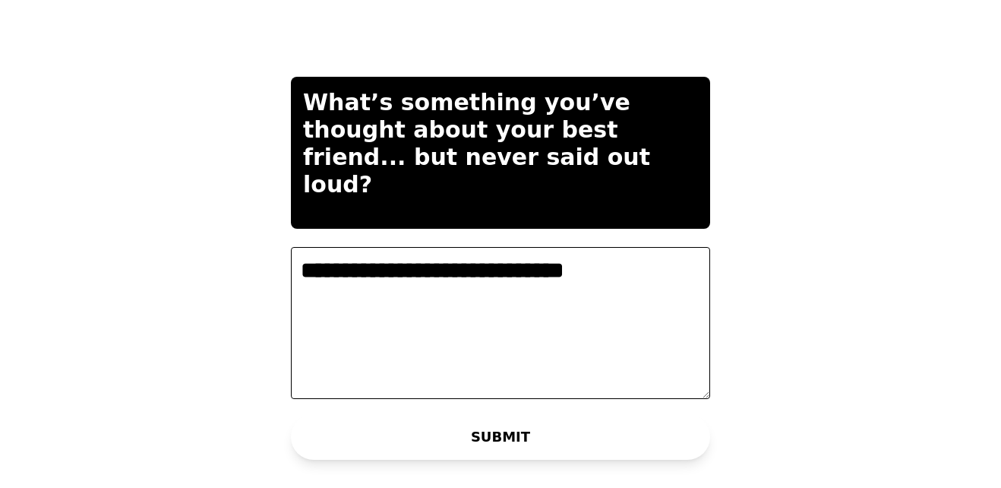
type textarea "**********"
click at [383, 427] on button "SUBMIT" at bounding box center [500, 437] width 419 height 46
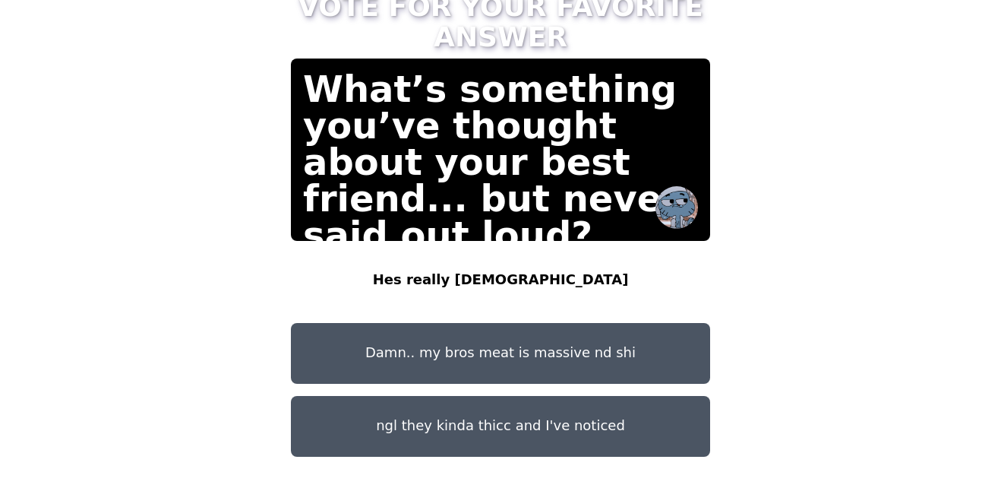
click at [431, 271] on button "Hes really [DEMOGRAPHIC_DATA]" at bounding box center [500, 280] width 419 height 61
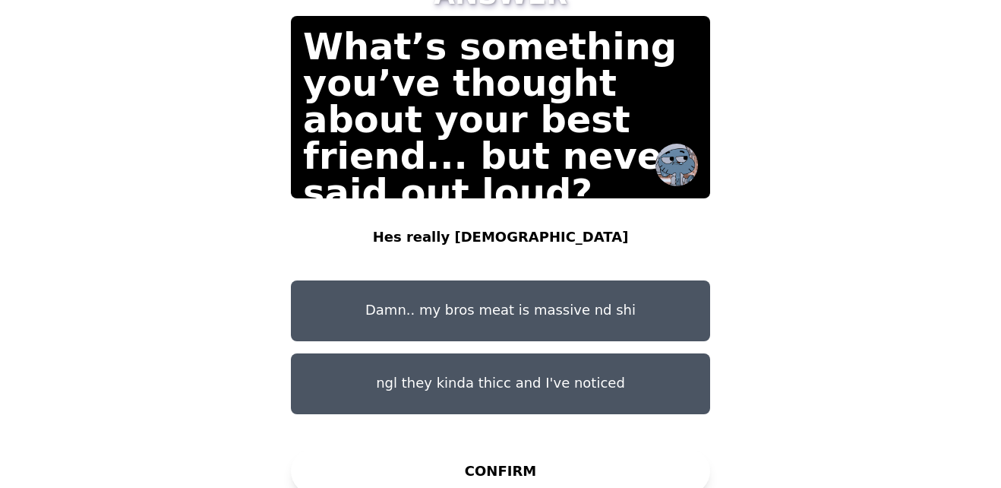
click at [402, 454] on button "CONFIRM" at bounding box center [500, 471] width 419 height 46
click at [379, 459] on div "CONFIRM" at bounding box center [500, 471] width 419 height 46
click at [419, 457] on div "CONFIRM" at bounding box center [500, 471] width 419 height 46
click at [389, 228] on button "Hes really [DEMOGRAPHIC_DATA]" at bounding box center [500, 237] width 419 height 61
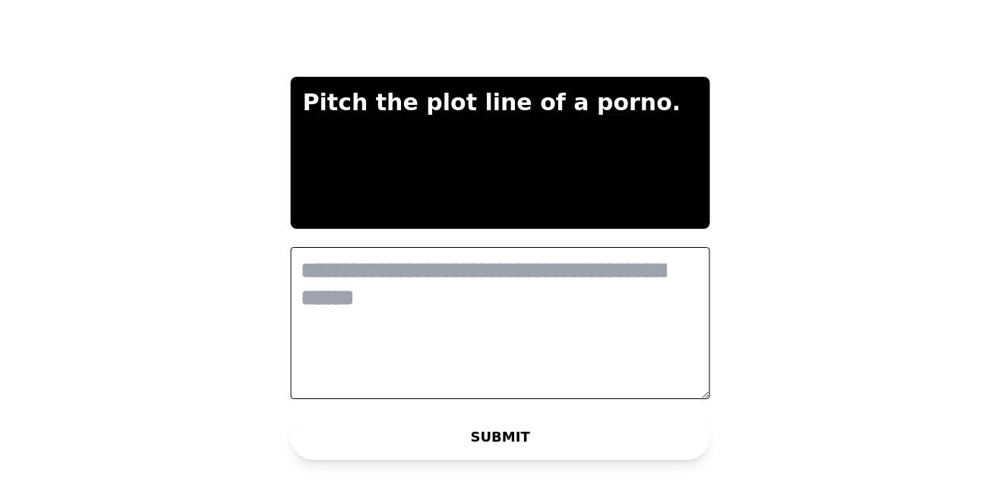
scroll to position [0, 0]
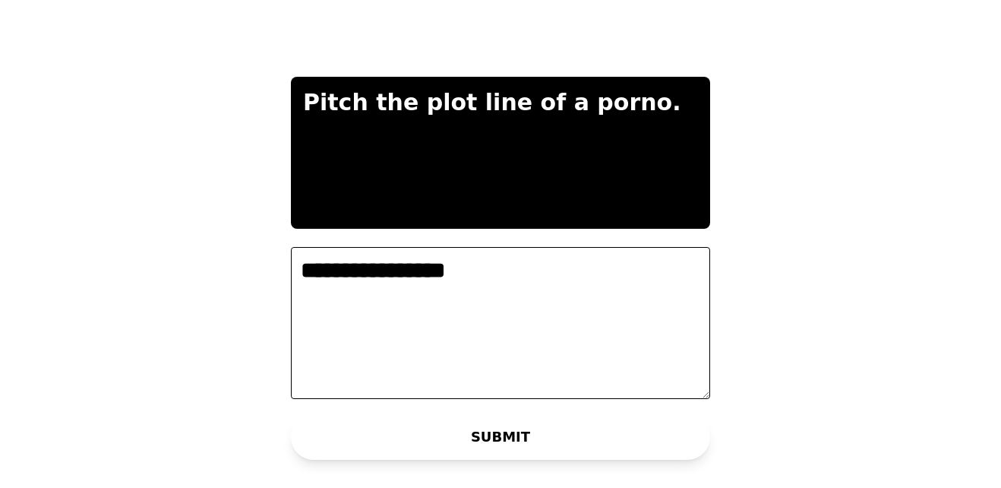
type textarea "**********"
click at [362, 450] on button "SUBMIT" at bounding box center [500, 437] width 419 height 46
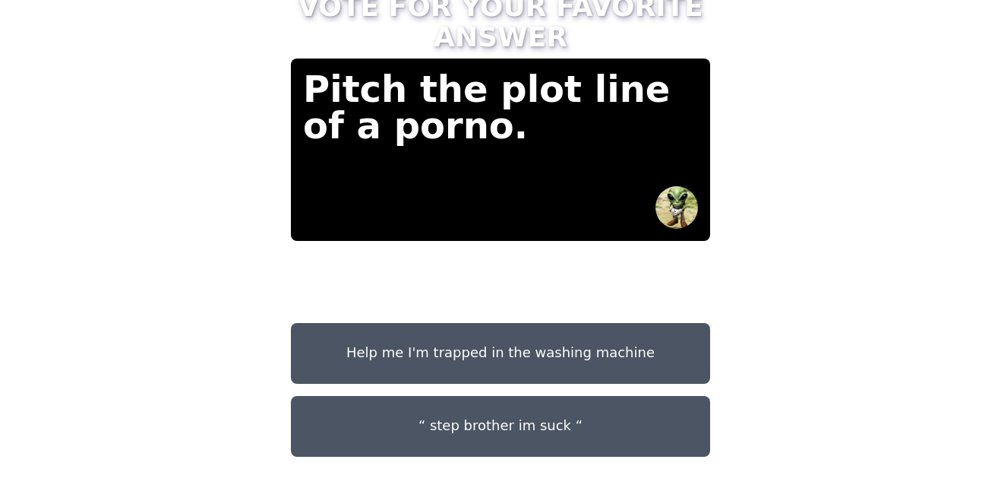
click at [413, 396] on button "“ step brother im suck “" at bounding box center [500, 426] width 419 height 61
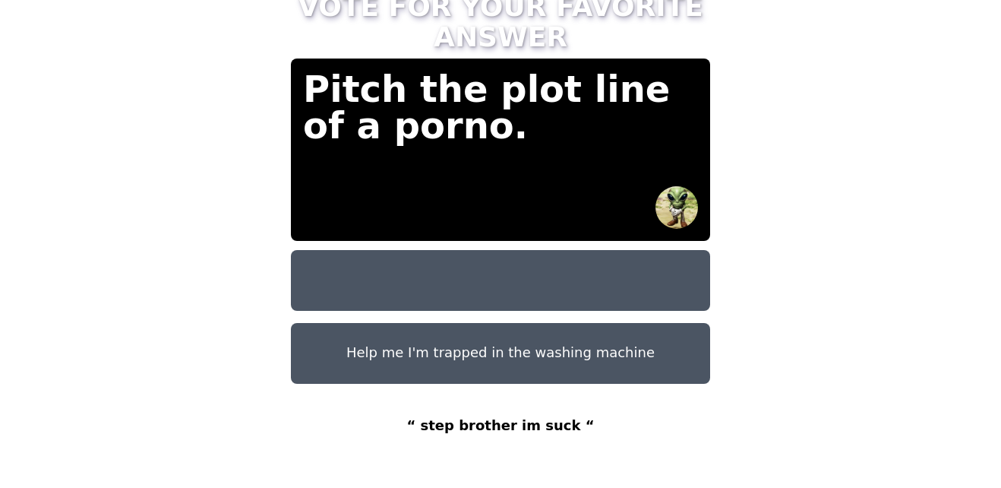
click at [387, 472] on div "TAP AND CONFIRM TO VOTE FOR YOUR FAVORITE ANSWER Pitch the plot line of a porno…" at bounding box center [501, 244] width 456 height 602
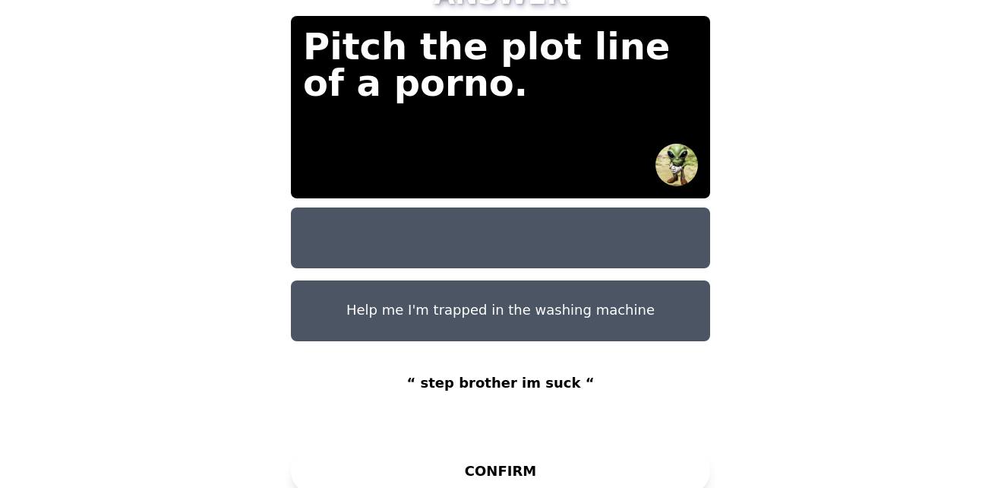
click at [474, 236] on button at bounding box center [500, 237] width 419 height 61
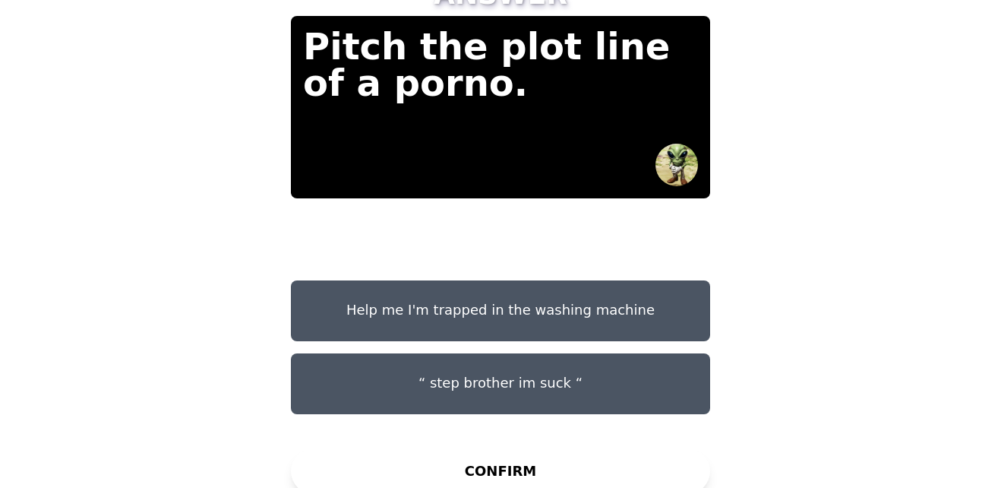
click at [412, 372] on button "“ step brother im suck “" at bounding box center [500, 383] width 419 height 61
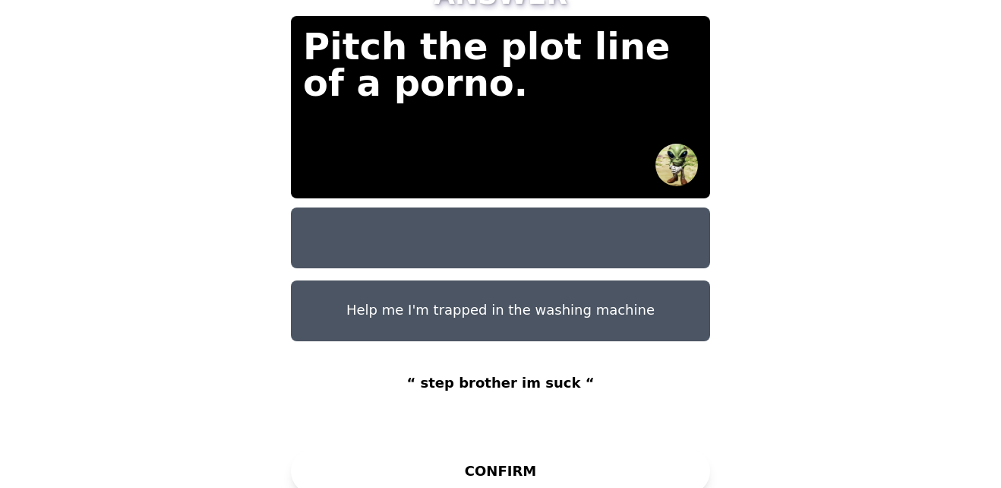
click at [469, 230] on button at bounding box center [500, 237] width 419 height 61
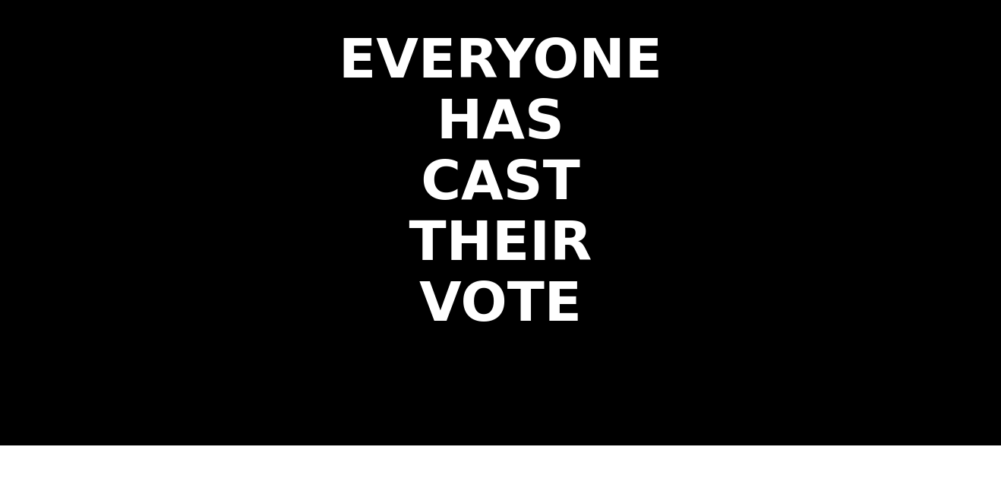
scroll to position [0, 0]
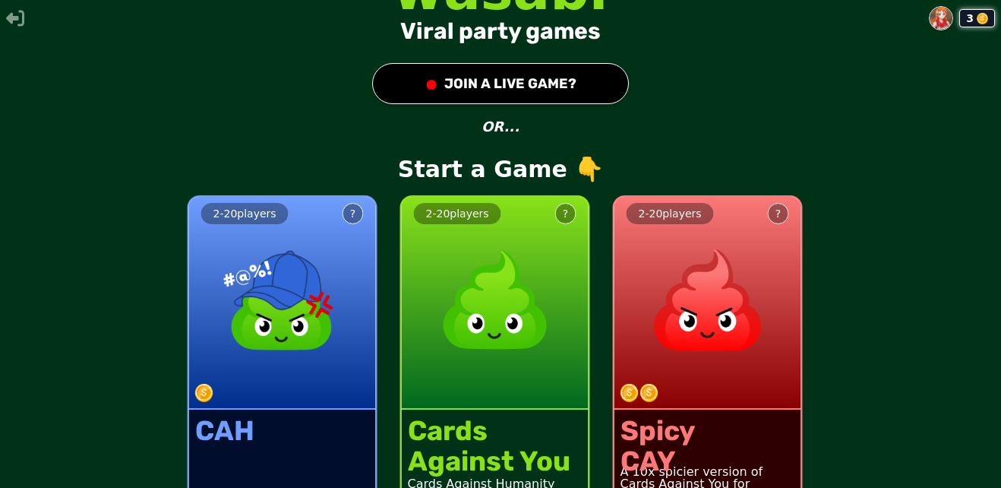
click at [475, 81] on button "● JOIN A LIVE GAME?" at bounding box center [500, 83] width 257 height 41
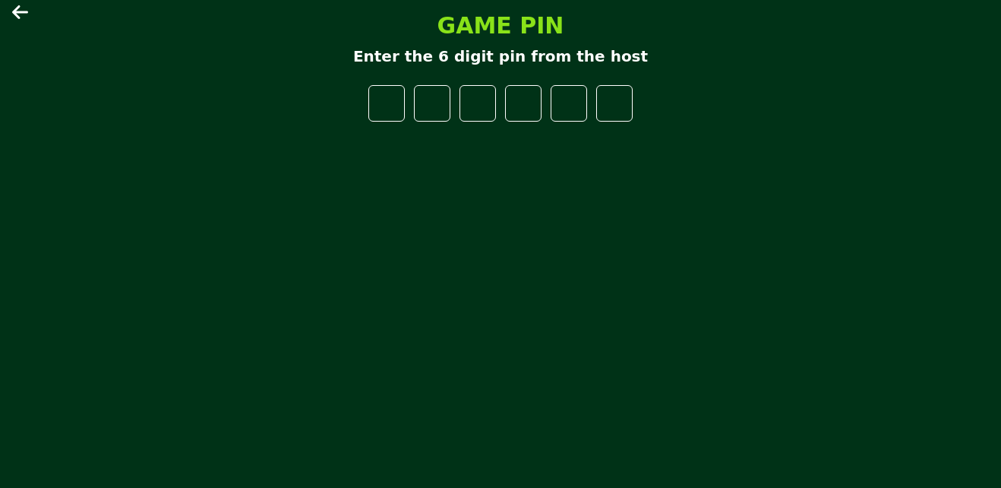
type input "*"
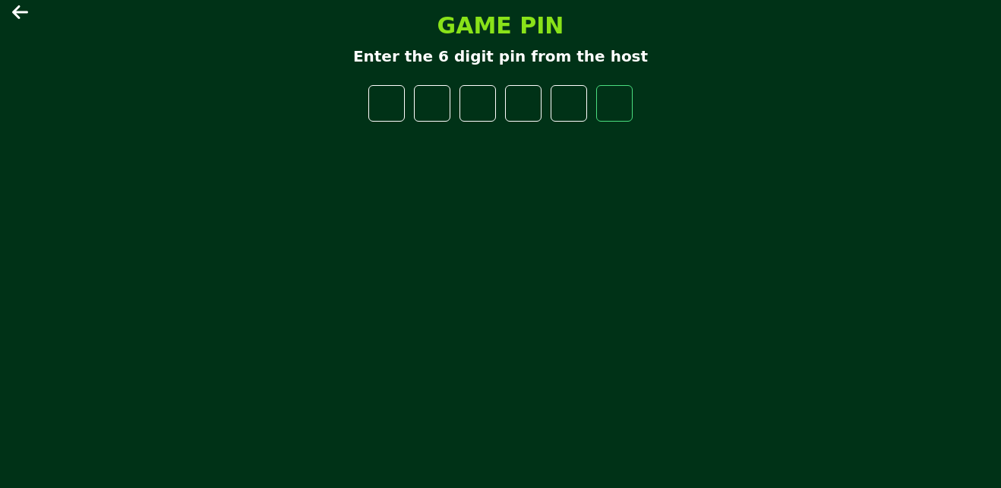
type input "*"
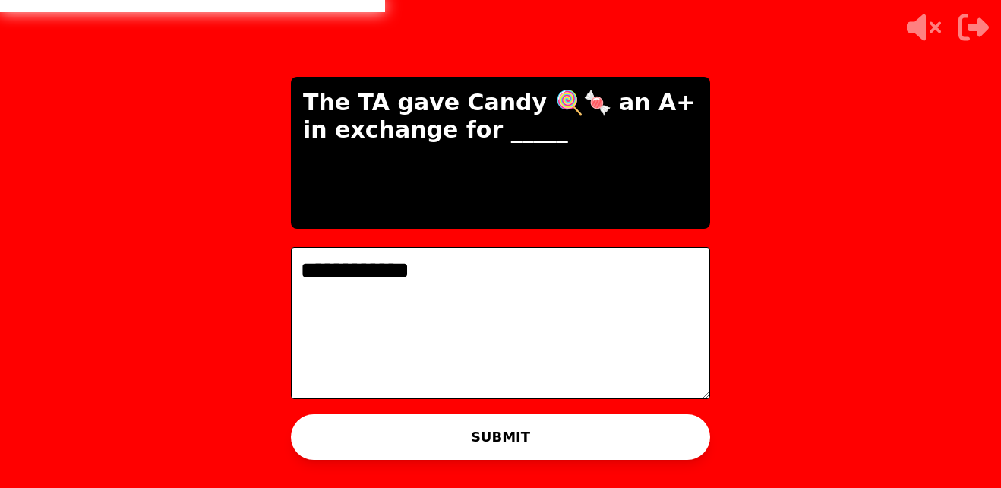
type textarea "**********"
click at [399, 431] on button "SUBMIT" at bounding box center [500, 437] width 419 height 46
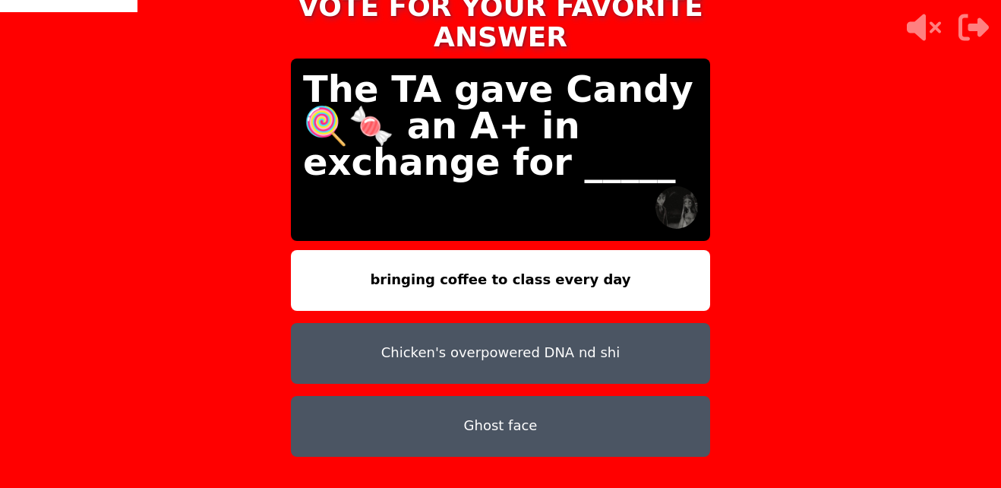
click at [444, 404] on button "Ghost face" at bounding box center [500, 426] width 419 height 61
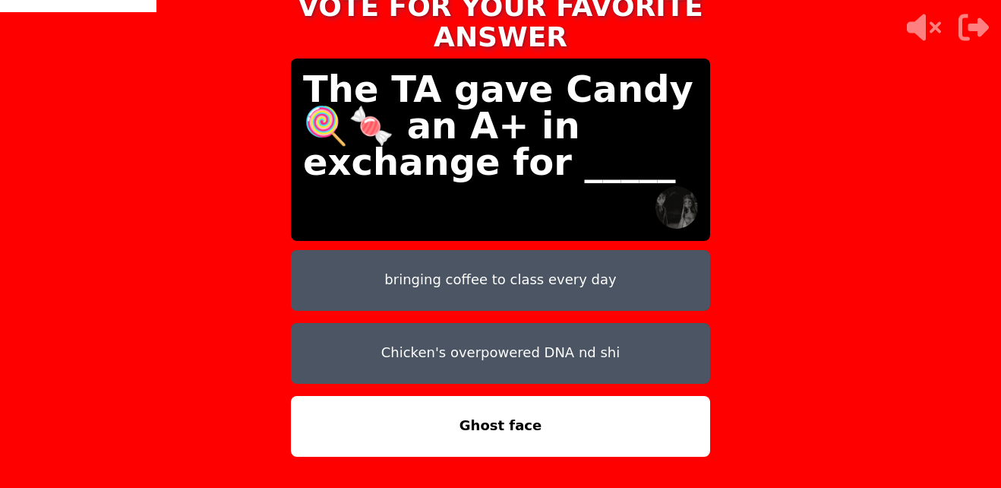
scroll to position [43, 0]
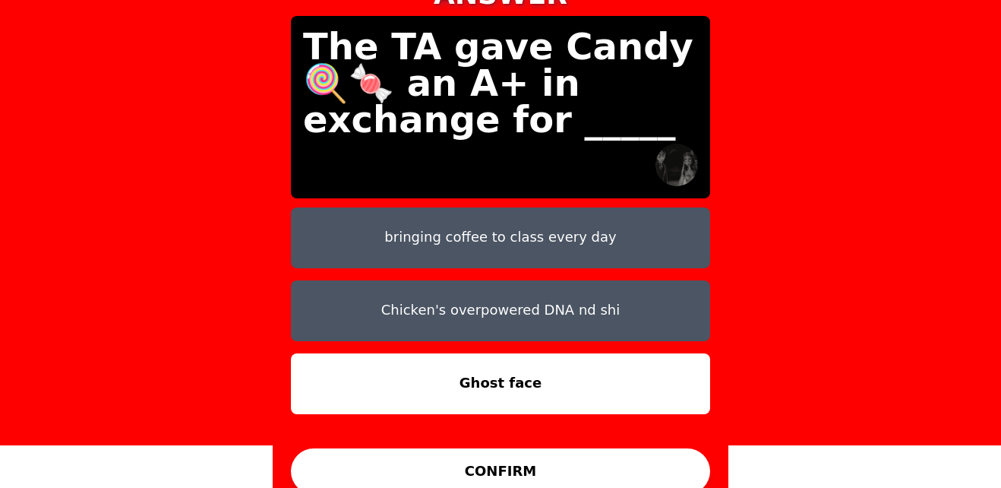
click at [391, 459] on button "CONFIRM" at bounding box center [500, 471] width 419 height 46
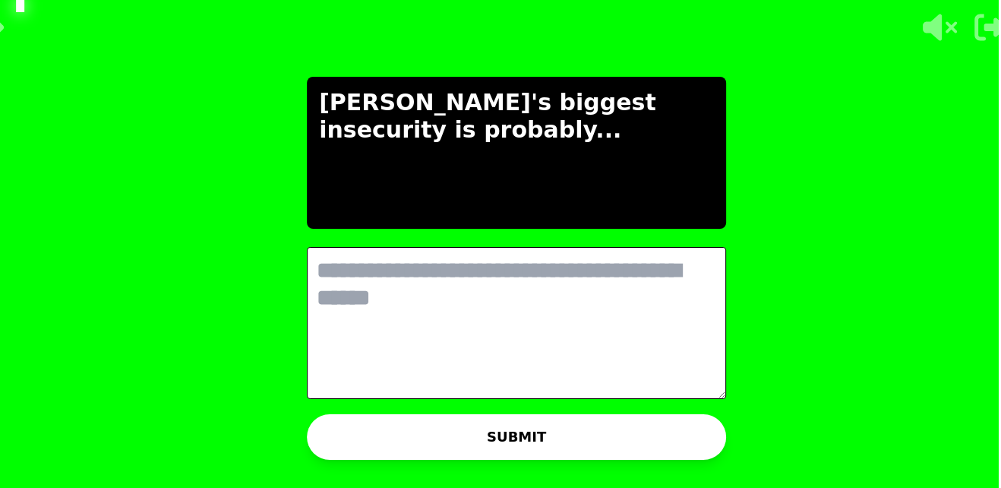
scroll to position [0, 0]
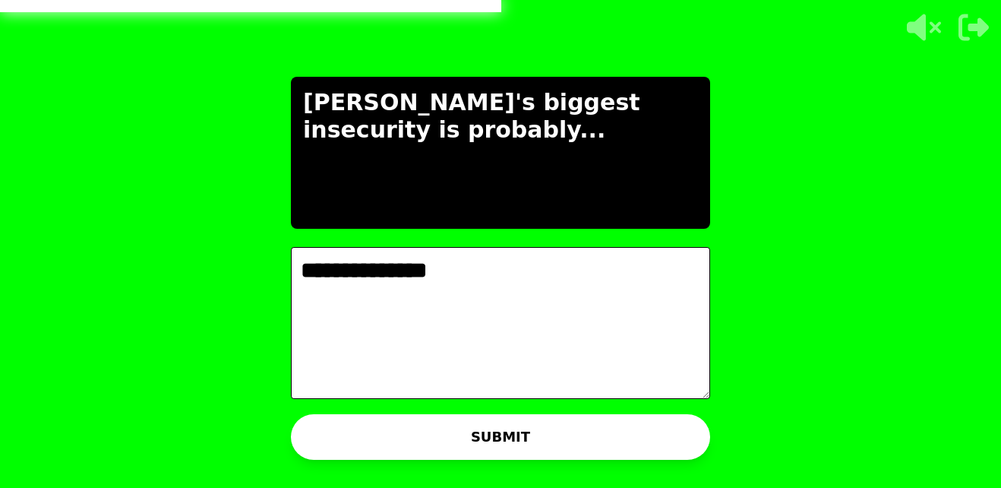
type textarea "**********"
click at [418, 432] on button "SUBMIT" at bounding box center [500, 437] width 419 height 46
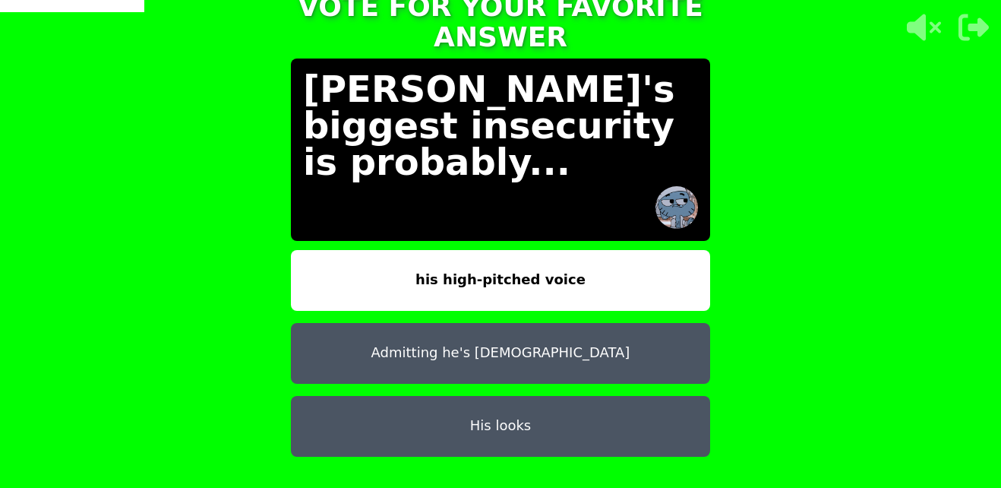
click at [445, 286] on button "his high-pitched voice" at bounding box center [500, 280] width 419 height 61
click at [402, 371] on div "his high-pitched voice Admitting he's [DEMOGRAPHIC_DATA] His looks" at bounding box center [500, 366] width 419 height 232
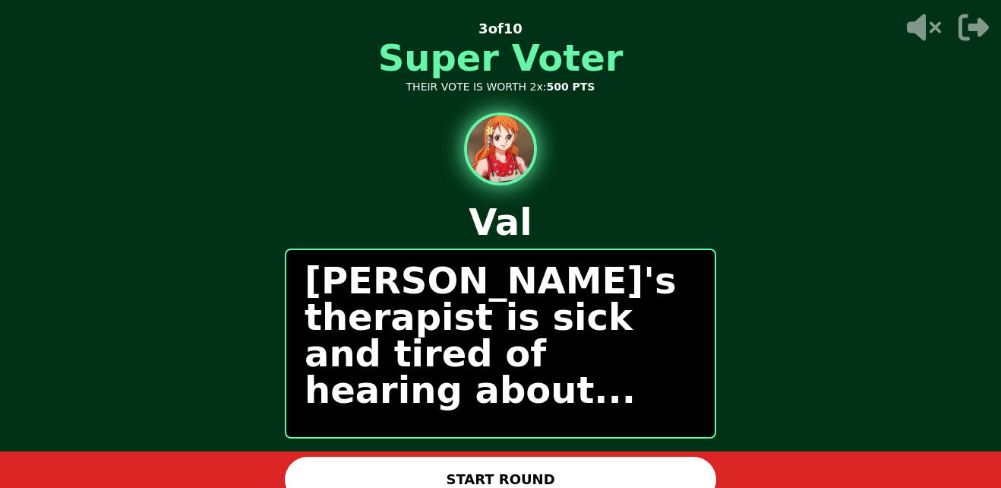
click at [384, 469] on button "START ROUND" at bounding box center [500, 479] width 431 height 46
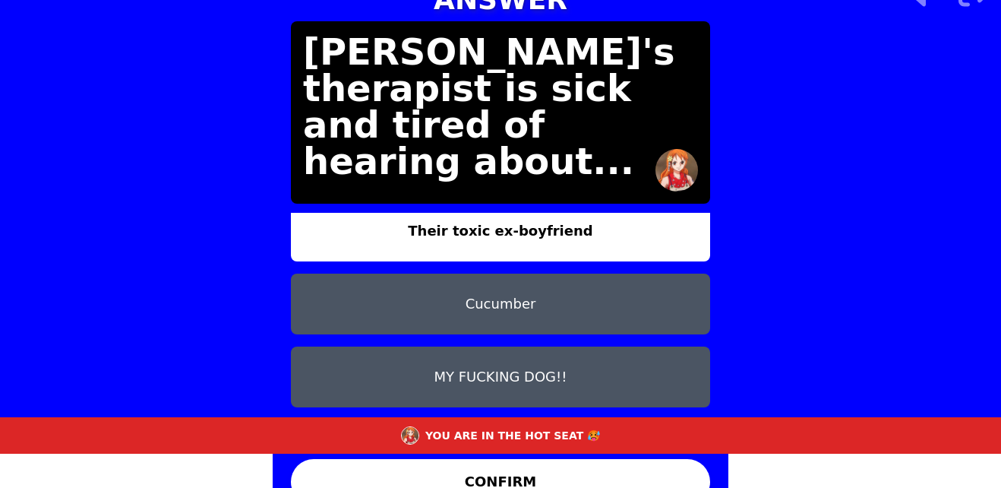
scroll to position [36, 0]
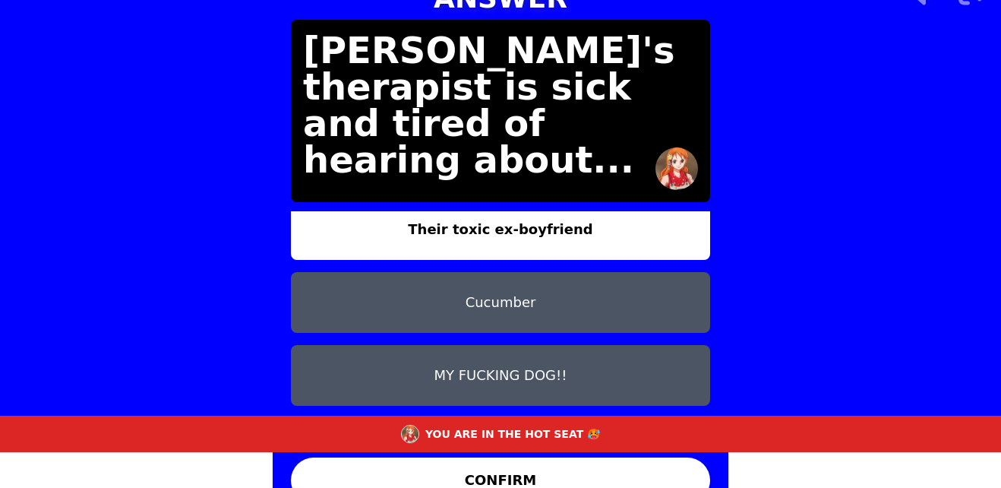
click at [551, 283] on button "Cucumber" at bounding box center [500, 302] width 419 height 61
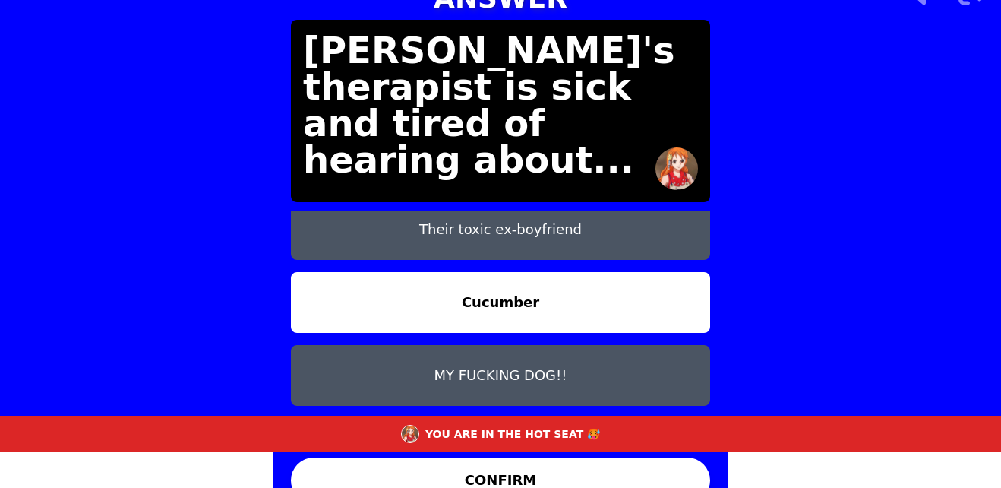
scroll to position [60, 0]
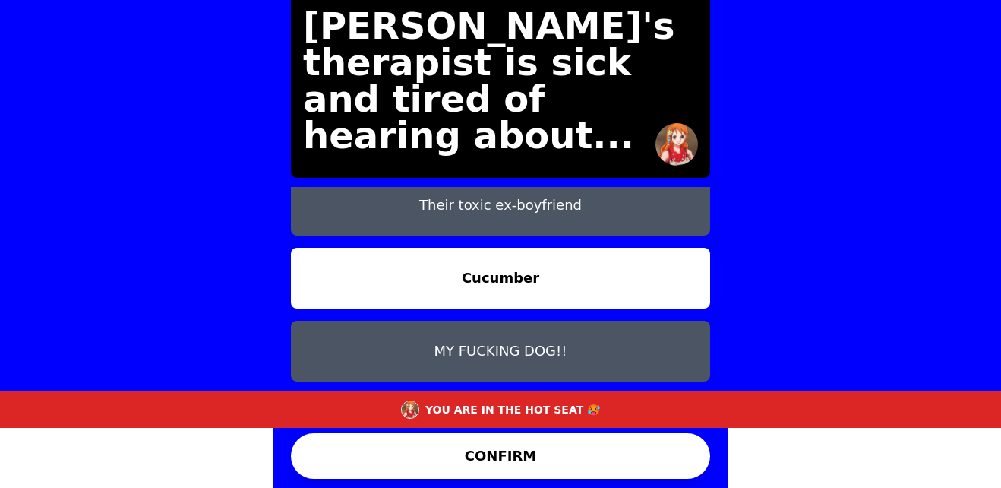
click at [616, 393] on button "Chicken" at bounding box center [500, 423] width 419 height 61
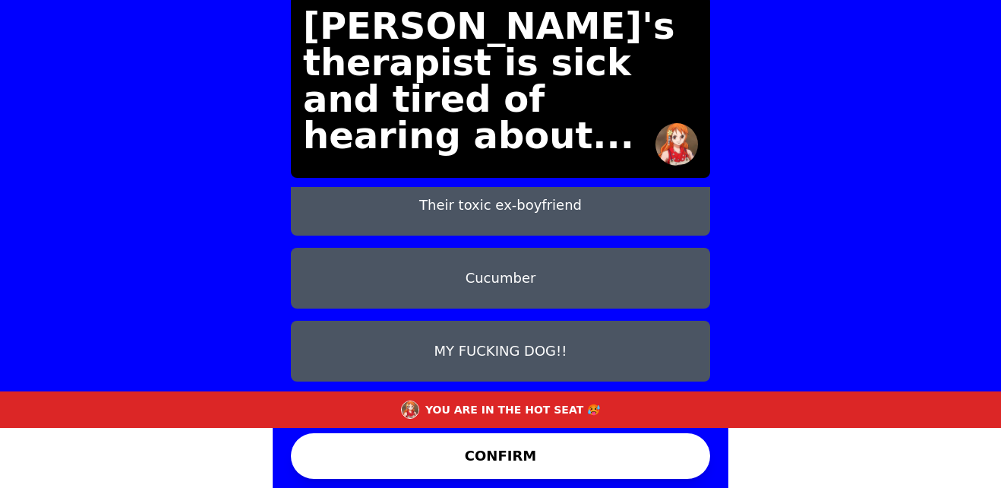
click at [605, 320] on button "MY FUCKING DOG!!" at bounding box center [500, 350] width 419 height 61
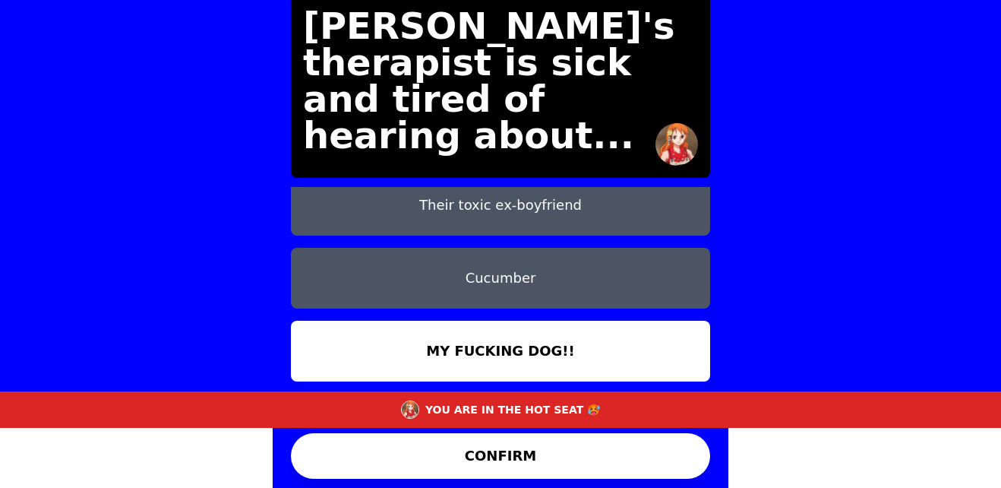
click at [628, 463] on button "CONFIRM" at bounding box center [500, 456] width 419 height 46
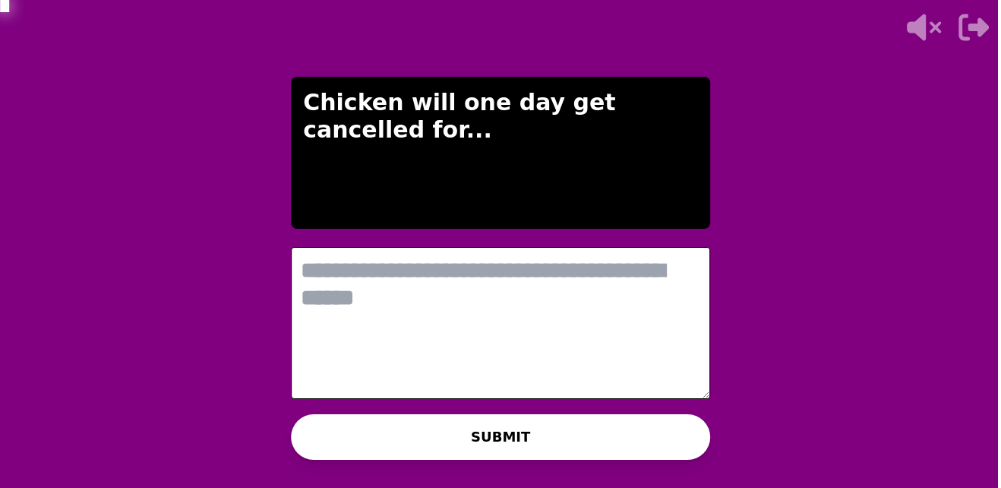
scroll to position [0, 0]
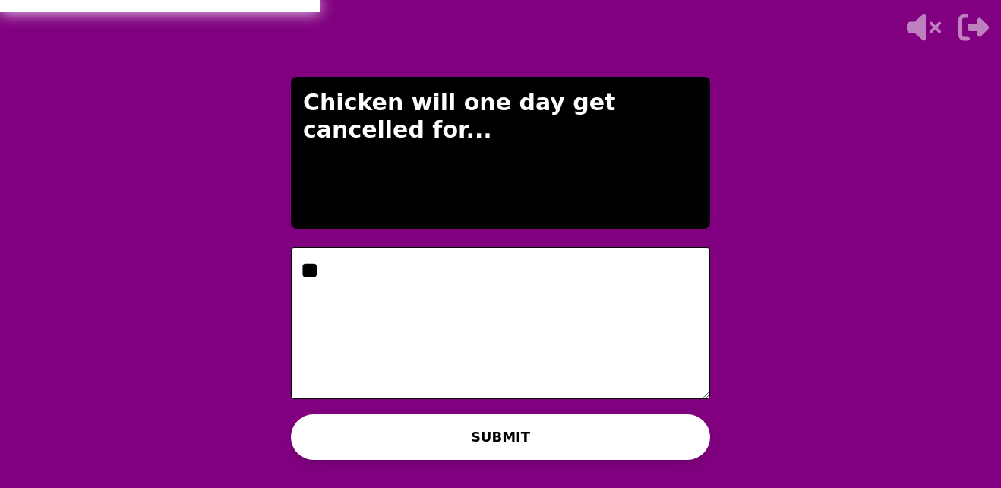
type textarea "*"
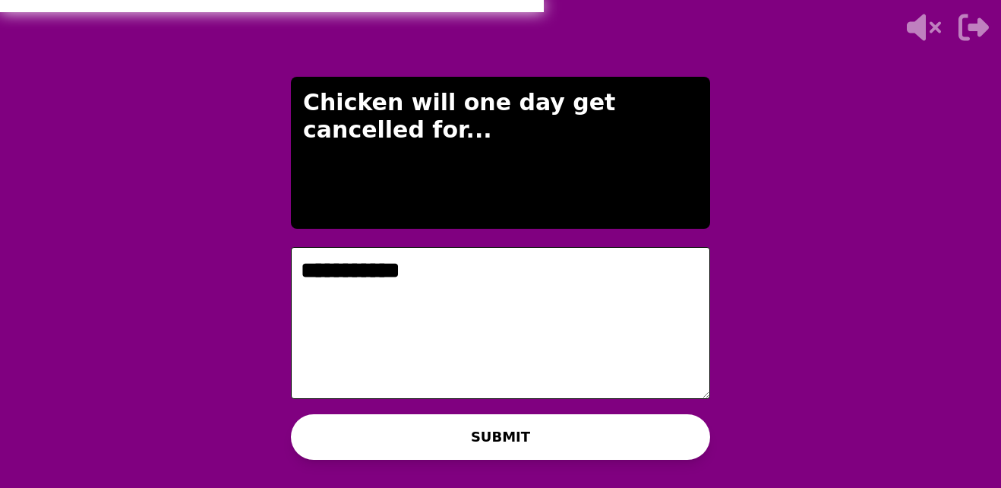
type textarea "**********"
click at [377, 435] on button "SUBMIT" at bounding box center [500, 437] width 419 height 46
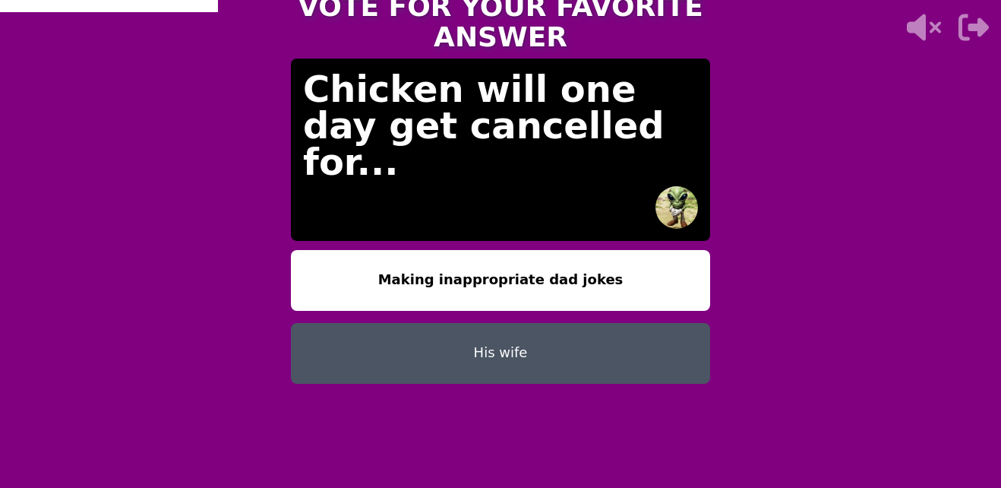
click at [523, 323] on button "His wife" at bounding box center [500, 353] width 419 height 61
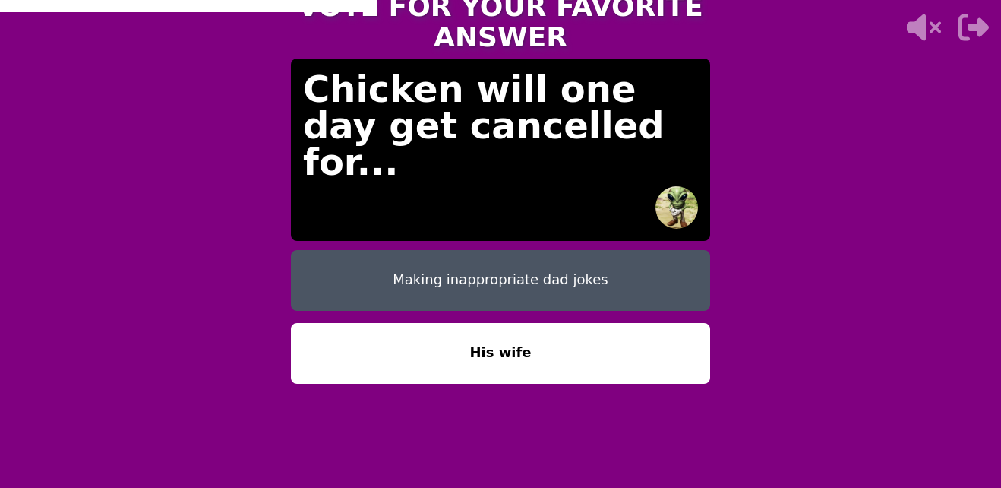
drag, startPoint x: 607, startPoint y: 481, endPoint x: 360, endPoint y: 463, distance: 247.4
click at [360, 463] on div "Making inappropriate dad jokes His wife" at bounding box center [500, 366] width 419 height 232
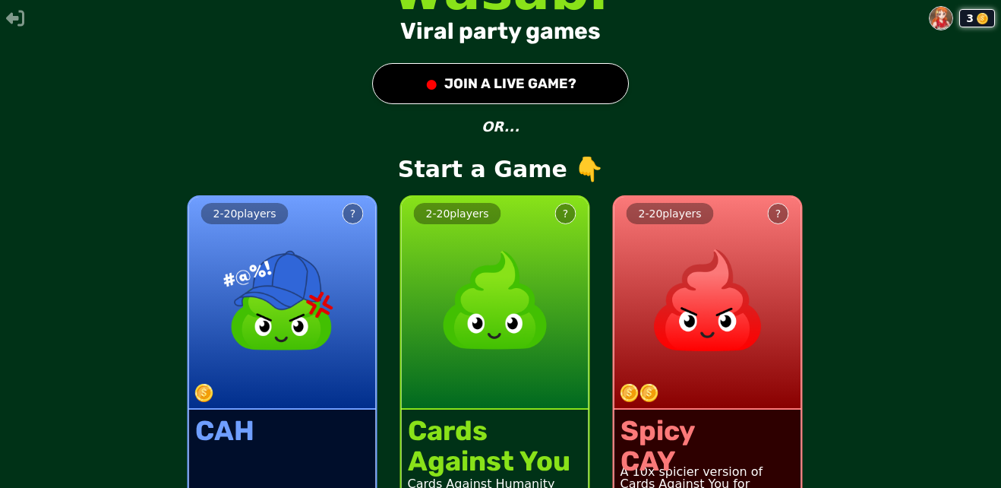
click at [358, 486] on div "CAH CARDS AG*INST HUM*NITY PG-13" at bounding box center [282, 472] width 187 height 126
